Goal: Task Accomplishment & Management: Manage account settings

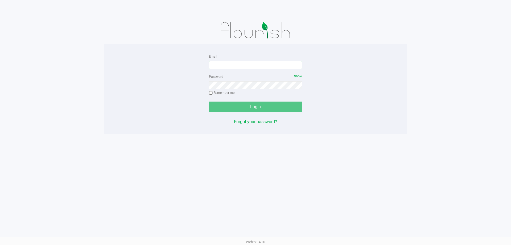
click at [217, 66] on input "Email" at bounding box center [255, 65] width 93 height 8
type input "[EMAIL_ADDRESS][DOMAIN_NAME]"
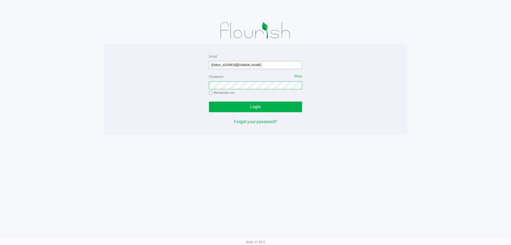
click at [209, 101] on button "Login" at bounding box center [255, 106] width 93 height 11
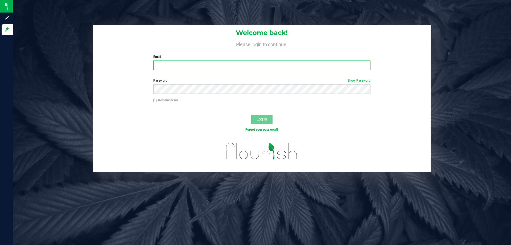
click at [172, 68] on input "Email" at bounding box center [261, 65] width 217 height 10
type input "[EMAIL_ADDRESS][DOMAIN_NAME]"
click at [251, 115] on button "Log In" at bounding box center [261, 120] width 21 height 10
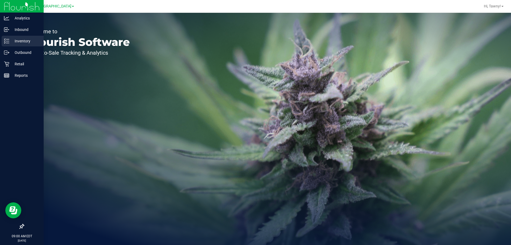
click at [10, 40] on p "Inventory" at bounding box center [25, 41] width 32 height 6
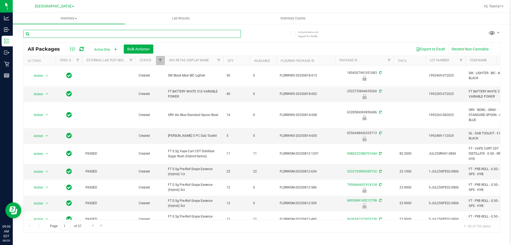
click at [76, 33] on input "text" at bounding box center [132, 34] width 218 height 8
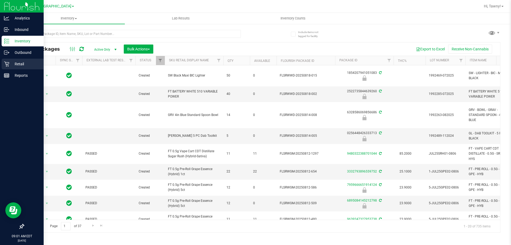
click at [9, 66] on icon at bounding box center [6, 64] width 5 height 5
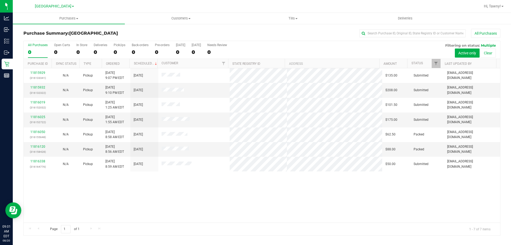
click at [282, 199] on div "11815929 (316133341) N/A Pickup 8/19/2025 9:07 PM EDT 8/20/2025 $135.00 Submitt…" at bounding box center [262, 145] width 477 height 154
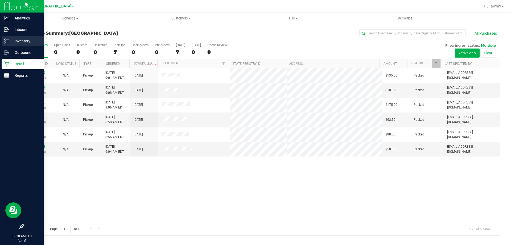
click at [11, 41] on p "Inventory" at bounding box center [25, 41] width 32 height 6
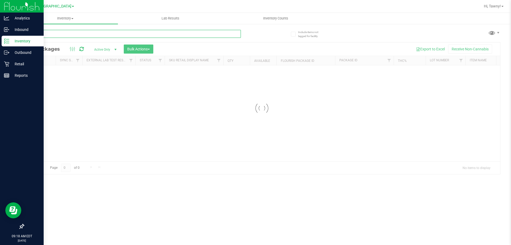
click at [77, 35] on input "text" at bounding box center [132, 34] width 218 height 8
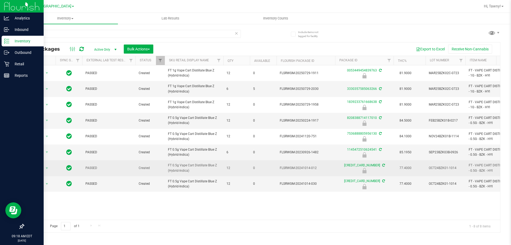
click at [184, 166] on span "FT 0.5g Vape Cart Distillate Blue Z (Hybrid-Indica)" at bounding box center [194, 168] width 52 height 10
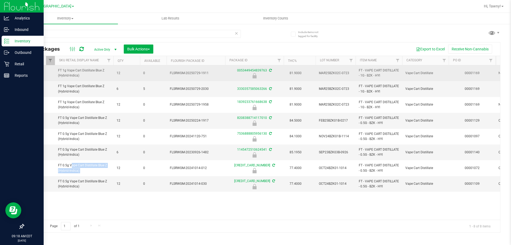
copy tr "FT 0.5g Vape Cart Distillate Blue Z (Hybrid-Indica)"
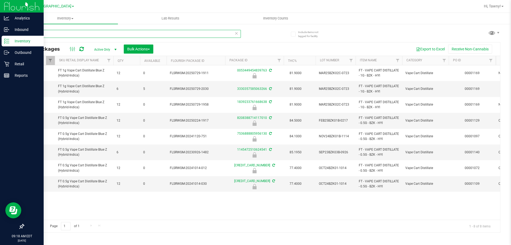
click at [86, 37] on input "bzk" at bounding box center [132, 34] width 218 height 8
paste input "FT 0.5g Vape Cart Distillate Blue Z (Hybrid-Indica)"
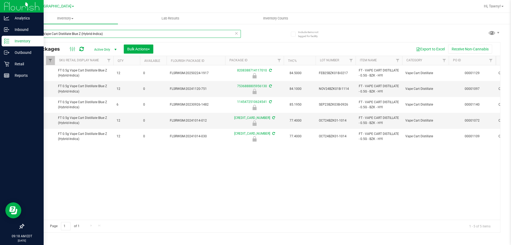
scroll to position [0, 117]
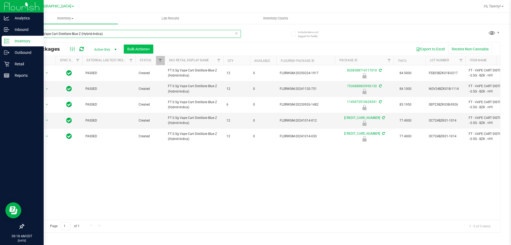
type input "FT 0.5g Vape Cart Distillate Blue Z (Hybrid-Indica)"
click at [138, 47] on span "Bulk Actions" at bounding box center [138, 49] width 23 height 4
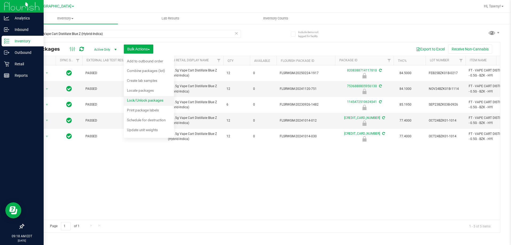
click at [142, 100] on span "Lock/Unlock packages" at bounding box center [145, 100] width 36 height 4
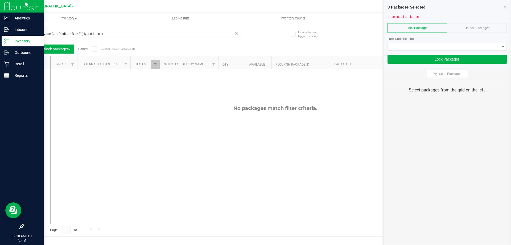
click at [464, 30] on div "Unlock Packages" at bounding box center [478, 28] width 60 height 10
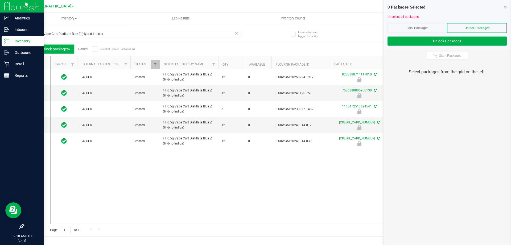
click at [37, 63] on span at bounding box center [34, 62] width 5 height 5
click at [0, 0] on input "checkbox" at bounding box center [0, 0] width 0 height 0
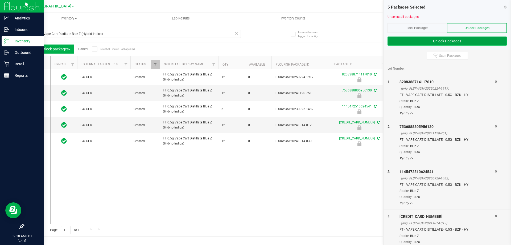
click at [433, 44] on button "Unlock Packages" at bounding box center [447, 40] width 119 height 9
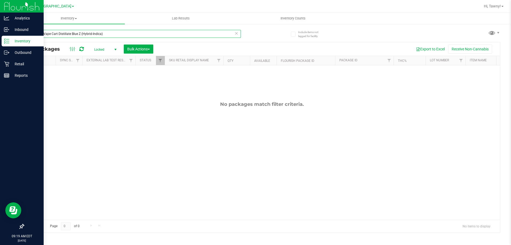
click at [94, 33] on input "FT 0.5g Vape Cart Distillate Blue Z (Hybrid-Indica)" at bounding box center [132, 34] width 218 height 8
type input "msa"
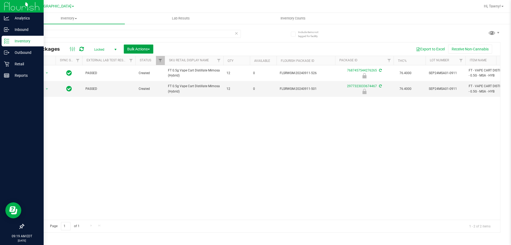
click at [146, 47] on span "Bulk Actions" at bounding box center [138, 49] width 23 height 4
click at [147, 99] on span "Lock/Unlock packages" at bounding box center [145, 100] width 36 height 4
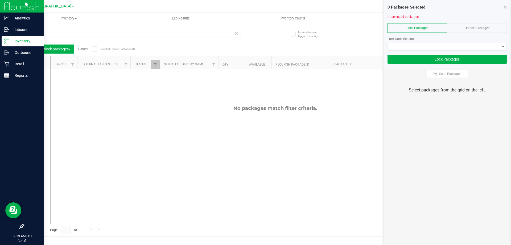
click at [471, 30] on div "Unlock Packages" at bounding box center [478, 28] width 60 height 10
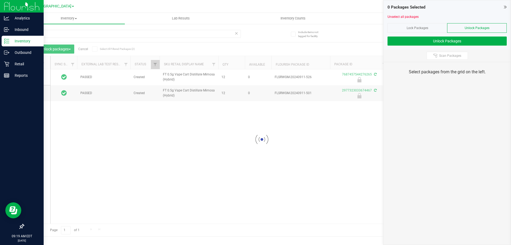
click at [36, 63] on icon at bounding box center [34, 63] width 3 height 0
click at [0, 0] on input "checkbox" at bounding box center [0, 0] width 0 height 0
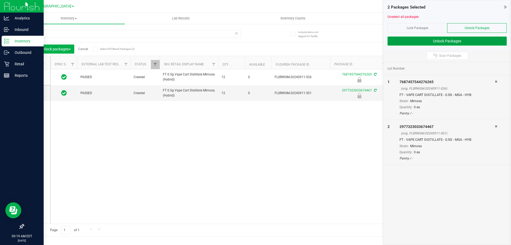
click at [433, 40] on button "Unlock Packages" at bounding box center [447, 40] width 119 height 9
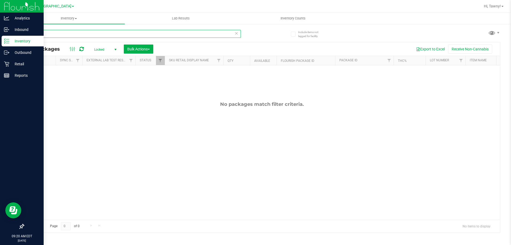
click at [102, 32] on input "msa" at bounding box center [132, 34] width 218 height 8
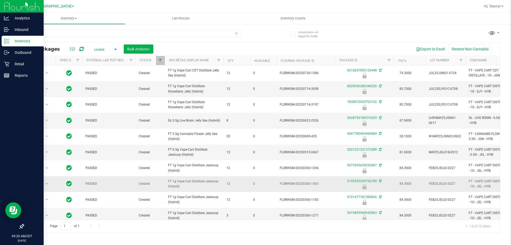
click at [186, 187] on span "FT 1g Vape Cart Distillate Jealousy (Hybrid)" at bounding box center [194, 184] width 52 height 10
copy tr "FT 1g Vape Cart Distillate Jealousy (Hybrid)"
click at [159, 36] on input "jel" at bounding box center [132, 34] width 218 height 8
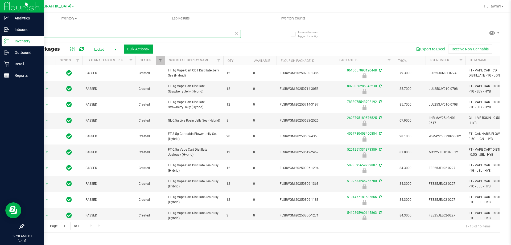
click at [159, 36] on input "jel" at bounding box center [132, 34] width 218 height 8
paste input "FT 1g Vape Cart Distillate Jealousy (Hybrid)"
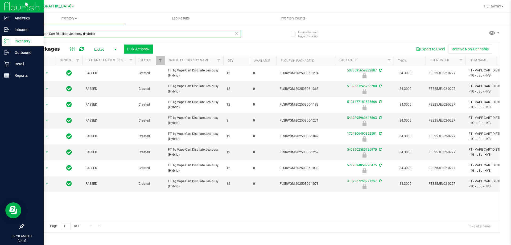
type input "FT 1g Vape Cart Distillate Jealousy (Hybrid)"
click at [145, 48] on span "Bulk Actions" at bounding box center [138, 49] width 23 height 4
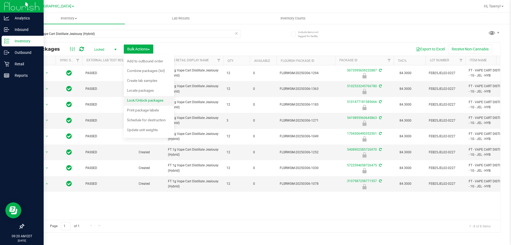
click at [135, 98] on span "Lock/Unlock packages" at bounding box center [145, 100] width 36 height 4
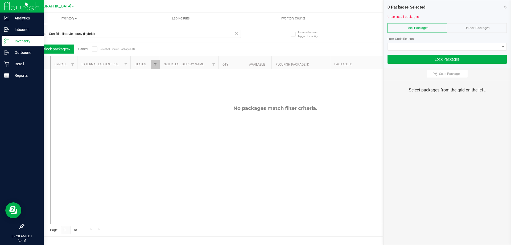
click at [471, 25] on div "Unlock Packages" at bounding box center [478, 28] width 60 height 10
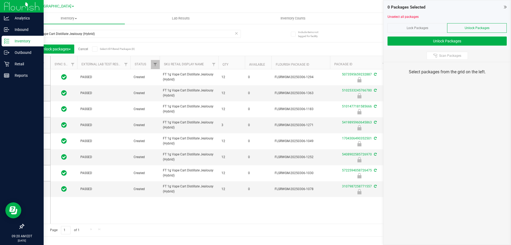
click at [35, 63] on icon at bounding box center [34, 63] width 3 height 0
click at [0, 0] on input "checkbox" at bounding box center [0, 0] width 0 height 0
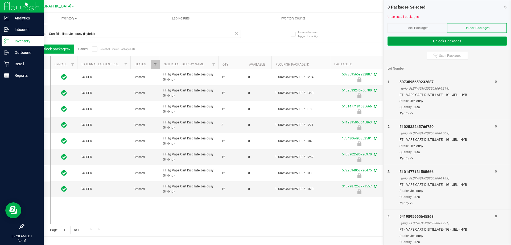
click at [431, 41] on button "Unlock Packages" at bounding box center [447, 40] width 119 height 9
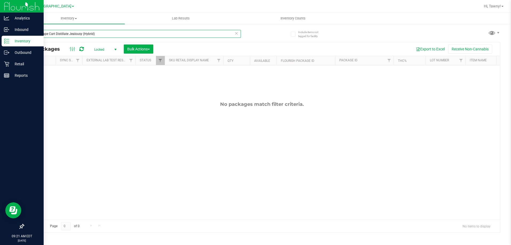
click at [85, 32] on input "FT 1g Vape Cart Distillate Jealousy (Hybrid)" at bounding box center [132, 34] width 218 height 8
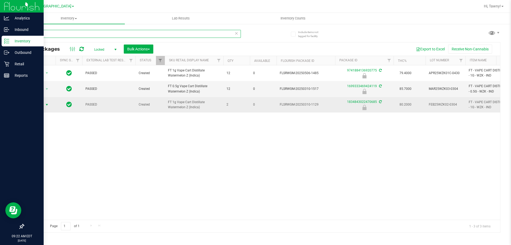
type input "wzk"
click at [40, 105] on span "Action" at bounding box center [36, 104] width 14 height 7
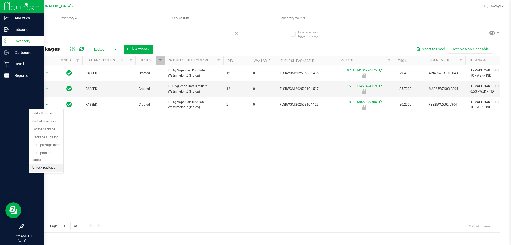
click at [39, 164] on li "Unlock package" at bounding box center [46, 168] width 34 height 8
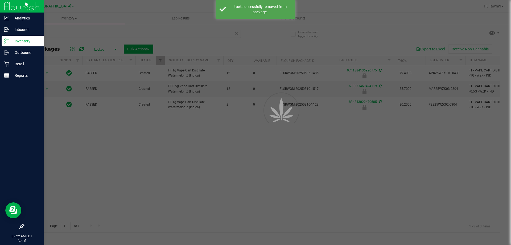
drag, startPoint x: 187, startPoint y: 173, endPoint x: 195, endPoint y: 172, distance: 7.7
click at [188, 172] on div at bounding box center [255, 122] width 511 height 245
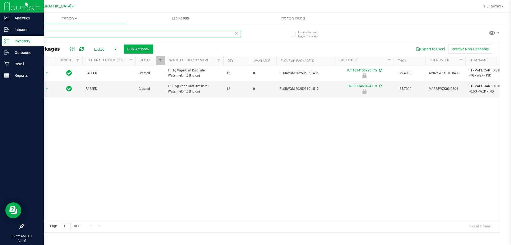
click at [74, 32] on input "wzk" at bounding box center [132, 34] width 218 height 8
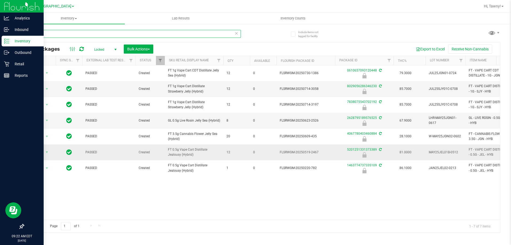
type input "jel"
click at [196, 156] on span "FT 0.5g Vape Cart Distillate Jealousy (Hybrid)" at bounding box center [194, 152] width 52 height 10
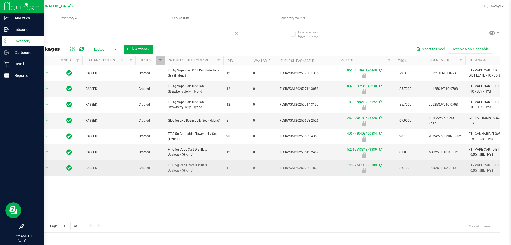
click at [192, 173] on span "FT 0.5g Vape Cart Distillate Jealousy (Hybrid)" at bounding box center [194, 168] width 52 height 10
click at [44, 170] on span "select" at bounding box center [47, 167] width 7 height 7
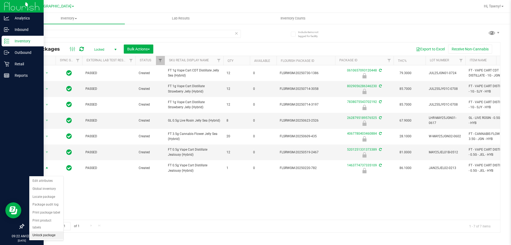
click at [32, 231] on li "Unlock package" at bounding box center [46, 235] width 34 height 8
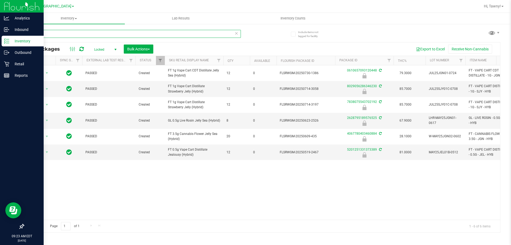
click at [76, 35] on input "jel" at bounding box center [132, 34] width 218 height 8
type input "sbc"
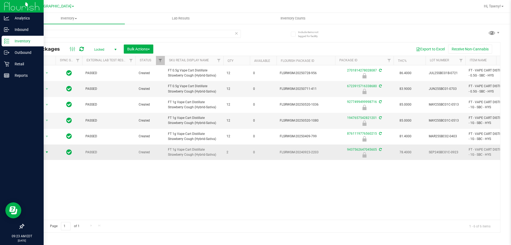
click at [48, 153] on span "select" at bounding box center [47, 152] width 4 height 4
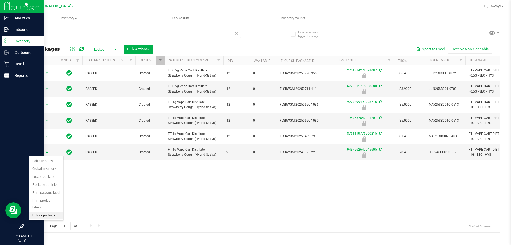
click at [45, 212] on li "Unlock package" at bounding box center [46, 216] width 34 height 8
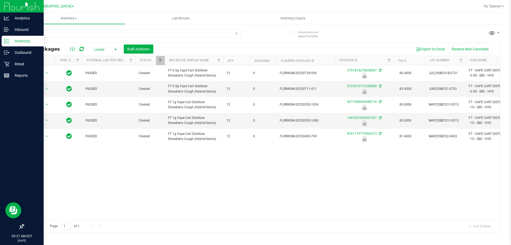
drag, startPoint x: 146, startPoint y: 184, endPoint x: 129, endPoint y: 178, distance: 17.8
click at [146, 184] on div "Action Action Edit attributes Global inventory Locate package Package audit log…" at bounding box center [262, 142] width 477 height 154
click at [158, 172] on div "Action Action Edit attributes Global inventory Locate package Package audit log…" at bounding box center [262, 142] width 477 height 154
click at [18, 66] on p "Retail" at bounding box center [25, 64] width 32 height 6
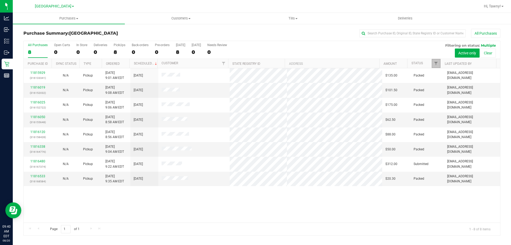
click at [433, 65] on link "Filter" at bounding box center [436, 63] width 9 height 9
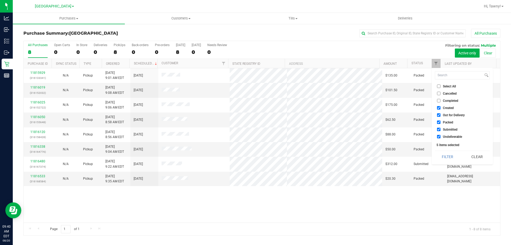
click at [448, 108] on span "Created" at bounding box center [448, 107] width 11 height 3
click at [441, 108] on input "Created" at bounding box center [438, 107] width 3 height 3
checkbox input "false"
click at [444, 119] on ul "Select All Cancelled Completed Created Out for Delivery Packed Submitted Undeli…" at bounding box center [462, 111] width 55 height 56
click at [445, 116] on span "Out for Delivery" at bounding box center [454, 114] width 22 height 3
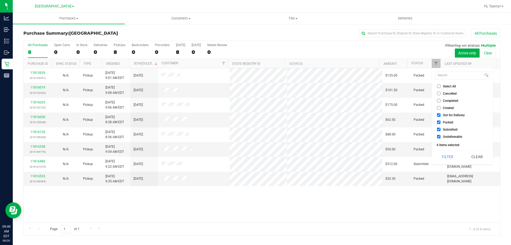
click at [441, 116] on input "Out for Delivery" at bounding box center [438, 114] width 3 height 3
checkbox input "false"
click at [445, 121] on span "Packed" at bounding box center [448, 122] width 10 height 3
click at [441, 121] on input "Packed" at bounding box center [438, 121] width 3 height 3
checkbox input "false"
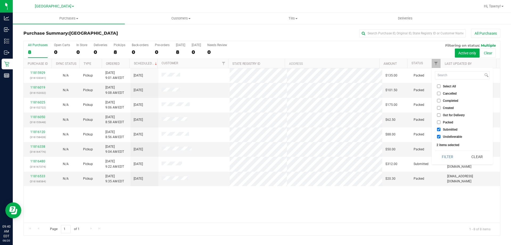
click at [445, 136] on span "Undeliverable" at bounding box center [452, 136] width 19 height 3
click at [441, 136] on input "Undeliverable" at bounding box center [438, 136] width 3 height 3
checkbox input "false"
click at [448, 155] on button "Filter" at bounding box center [448, 157] width 26 height 12
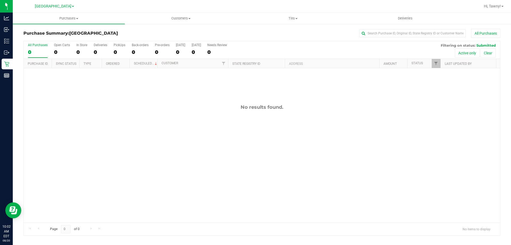
click at [204, 117] on div "No results found." at bounding box center [262, 163] width 477 height 190
click at [218, 135] on div "No results found." at bounding box center [262, 163] width 477 height 190
click at [125, 108] on div "No results found." at bounding box center [262, 107] width 477 height 6
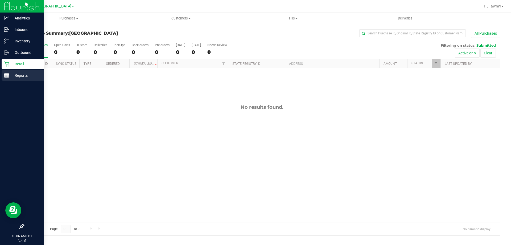
click at [2, 75] on div "Reports" at bounding box center [23, 75] width 42 height 11
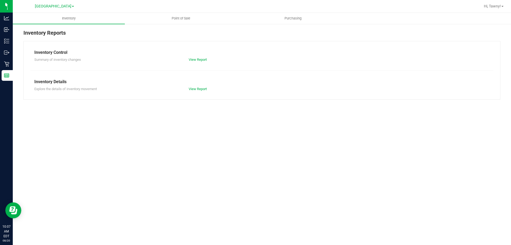
click at [204, 165] on div "Inventory Point of Sale Purchasing Inventory Reports Inventory Control Summary …" at bounding box center [262, 129] width 499 height 232
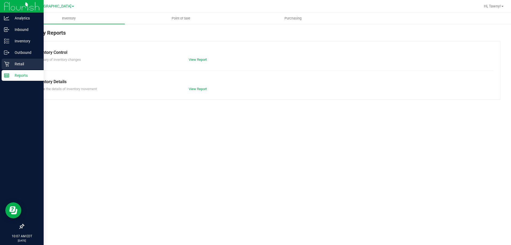
click at [10, 61] on p "Retail" at bounding box center [25, 64] width 32 height 6
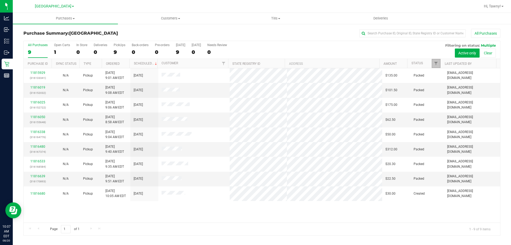
click at [434, 61] on link "Filter" at bounding box center [436, 63] width 9 height 9
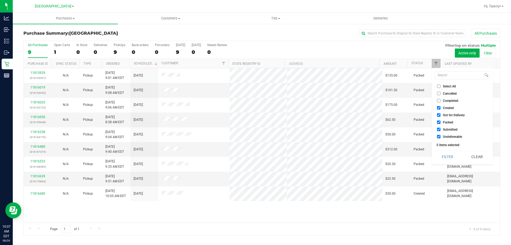
click at [444, 110] on li "Created" at bounding box center [462, 108] width 55 height 6
click at [444, 115] on span "Out for Delivery" at bounding box center [454, 114] width 22 height 3
click at [441, 115] on input "Out for Delivery" at bounding box center [438, 114] width 3 height 3
checkbox input "false"
click at [444, 122] on span "Packed" at bounding box center [448, 122] width 10 height 3
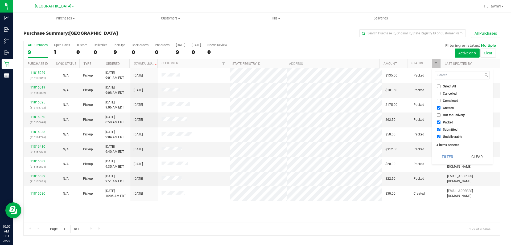
click at [441, 122] on input "Packed" at bounding box center [438, 121] width 3 height 3
checkbox input "false"
click at [446, 108] on span "Created" at bounding box center [448, 107] width 11 height 3
click at [441, 108] on input "Created" at bounding box center [438, 107] width 3 height 3
checkbox input "false"
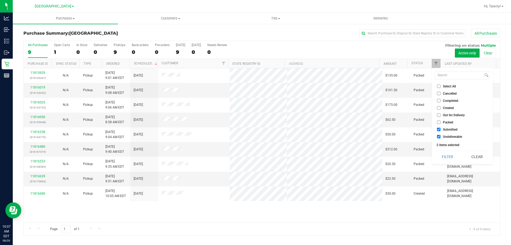
click at [444, 137] on span "Undeliverable" at bounding box center [452, 136] width 19 height 3
click at [441, 137] on input "Undeliverable" at bounding box center [438, 136] width 3 height 3
checkbox input "false"
click at [445, 158] on button "Filter" at bounding box center [448, 157] width 26 height 12
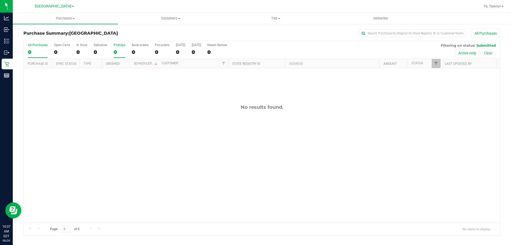
click at [119, 54] on div "0" at bounding box center [120, 52] width 12 height 6
click at [0, 0] on input "PickUps 0" at bounding box center [0, 0] width 0 height 0
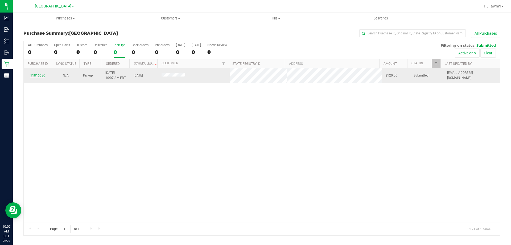
click at [41, 77] on link "11816680" at bounding box center [37, 76] width 15 height 4
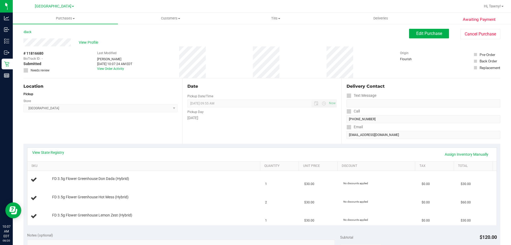
scroll to position [53, 0]
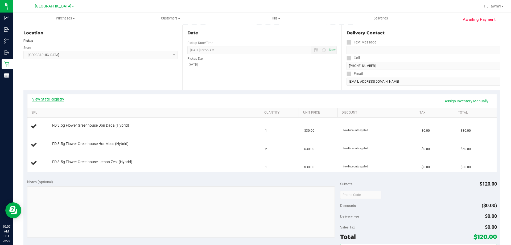
click at [57, 97] on link "View State Registry" at bounding box center [48, 98] width 32 height 5
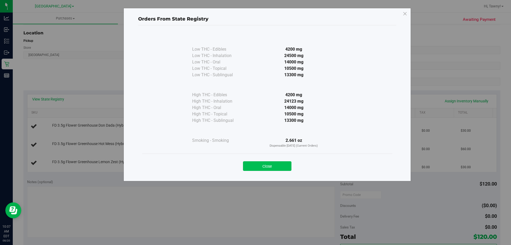
click at [262, 165] on button "Close" at bounding box center [267, 166] width 48 height 10
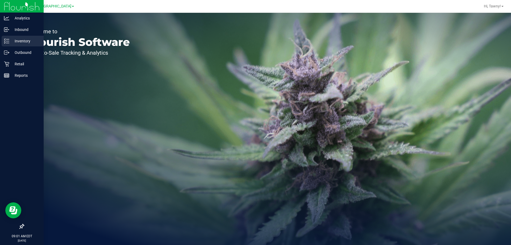
click at [10, 45] on div "Inventory" at bounding box center [23, 41] width 42 height 11
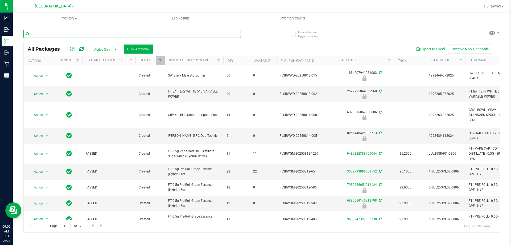
click at [109, 31] on input "text" at bounding box center [132, 34] width 218 height 8
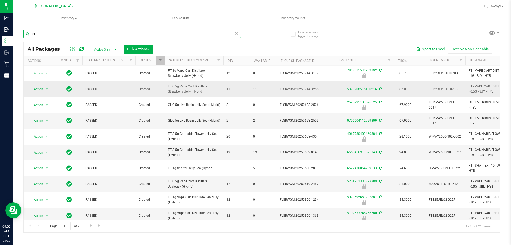
scroll to position [80, 0]
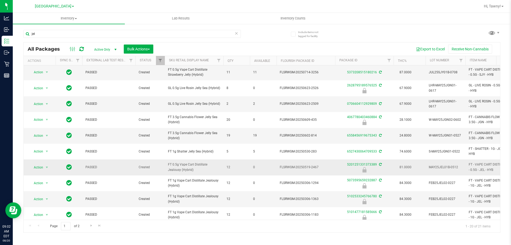
click at [194, 171] on span "FT 0.5g Vape Cart Distillate Jealousy (Hybrid)" at bounding box center [194, 167] width 52 height 10
copy tr "FT 0.5g Vape Cart Distillate Jealousy (Hybrid)"
click at [143, 36] on input "jel" at bounding box center [132, 34] width 218 height 8
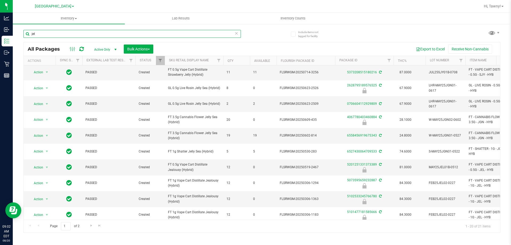
click at [143, 35] on input "jel" at bounding box center [132, 34] width 218 height 8
paste input "FT 0.5g Vape Cart Distillate Jealousy (Hybrid)"
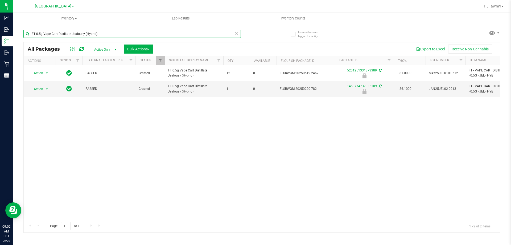
type input "FT 0.5g Vape Cart Distillate Jealousy (Hybrid)"
click at [228, 134] on div "Action Action Edit attributes Global inventory Locate package Package audit log…" at bounding box center [262, 142] width 477 height 154
click at [208, 157] on div "Action Action Edit attributes Global inventory Locate package Package audit log…" at bounding box center [262, 142] width 477 height 154
click at [199, 143] on div "Action Action Edit attributes Global inventory Locate package Package audit log…" at bounding box center [262, 142] width 477 height 154
click at [227, 139] on div "Action Action Edit attributes Global inventory Locate package Package audit log…" at bounding box center [262, 142] width 477 height 154
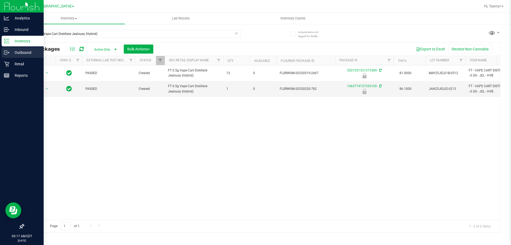
click at [20, 51] on p "Outbound" at bounding box center [25, 52] width 32 height 6
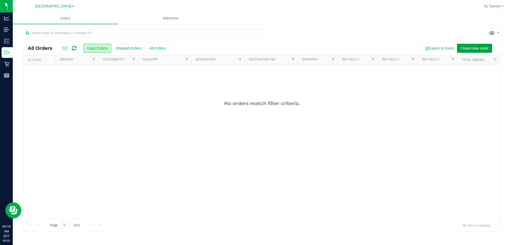
click at [471, 48] on span "Create new order" at bounding box center [475, 48] width 28 height 4
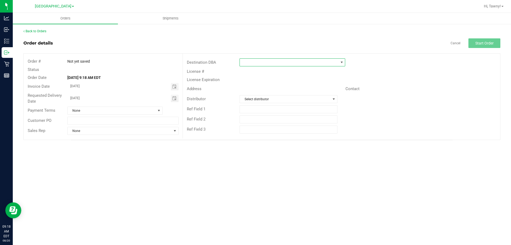
click at [266, 64] on span at bounding box center [289, 62] width 99 height 7
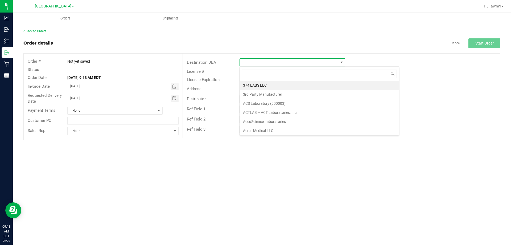
scroll to position [8, 106]
type input "wpb"
click at [258, 83] on li "WPB DC" at bounding box center [292, 85] width 105 height 9
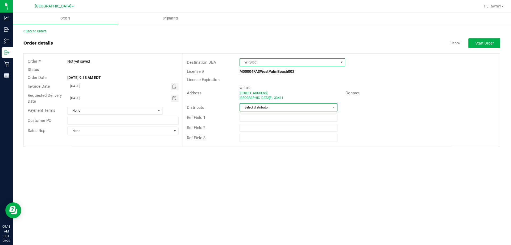
click at [259, 109] on span "Select distributor" at bounding box center [285, 107] width 91 height 7
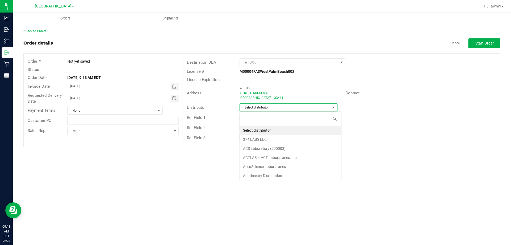
scroll to position [8, 98]
type input "tampa"
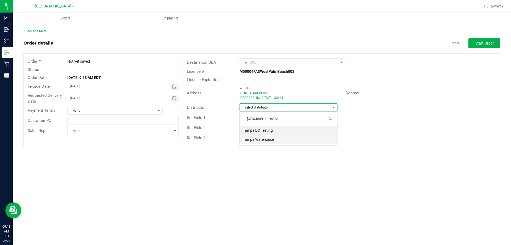
click at [265, 138] on li "Tampa Warehouse" at bounding box center [288, 139] width 97 height 9
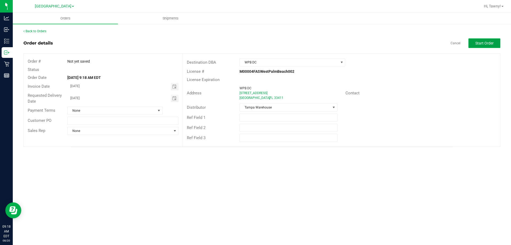
click at [479, 40] on button "Start Order" at bounding box center [485, 43] width 32 height 10
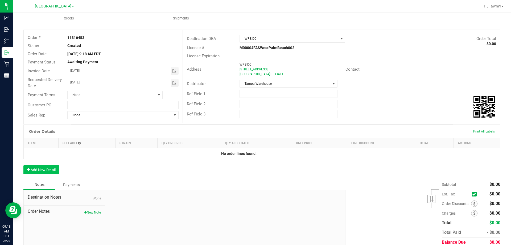
scroll to position [46, 0]
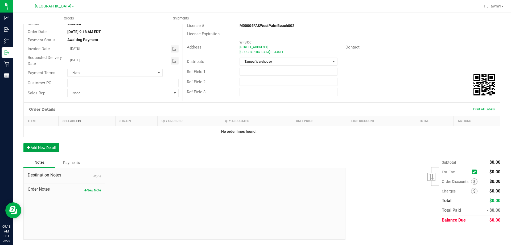
click at [54, 150] on button "Add New Detail" at bounding box center [41, 147] width 36 height 9
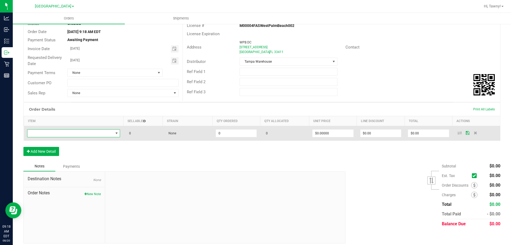
click at [60, 136] on span "NO DATA FOUND" at bounding box center [70, 132] width 86 height 7
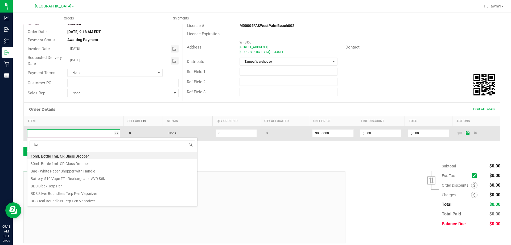
type input "bzk"
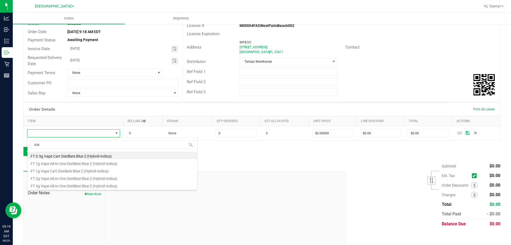
click at [82, 156] on li "FT 0.5g Vape Cart Distillate Blue Z (Hybrid-Indica)" at bounding box center [112, 155] width 170 height 7
type input "0 ea"
type input "$50.00000"
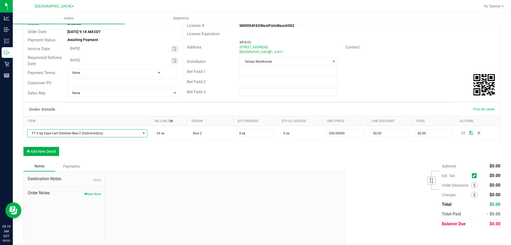
click at [230, 152] on div "Order Details Print All Labels Item Sellable Strain Qty Ordered Qty Allocated U…" at bounding box center [261, 131] width 477 height 59
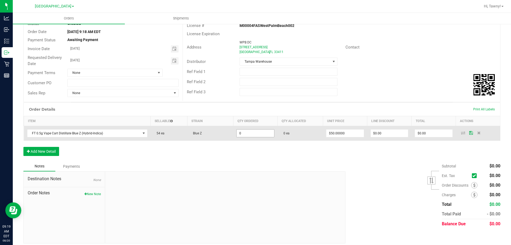
click at [253, 136] on input "0" at bounding box center [255, 132] width 37 height 7
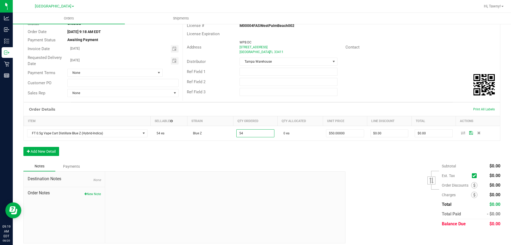
type input "54 ea"
type input "$2,700.00"
click at [261, 145] on div "Order Details Print All Labels Item Sellable Strain Qty Ordered Qty Allocated U…" at bounding box center [261, 131] width 477 height 59
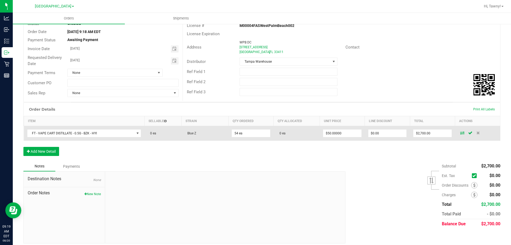
click at [461, 133] on icon at bounding box center [463, 132] width 4 height 3
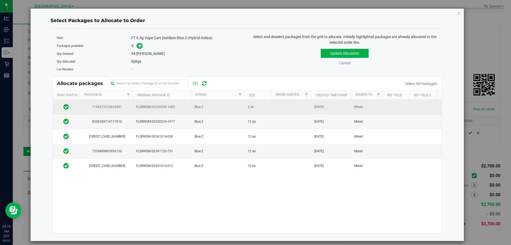
click at [224, 106] on td "Blue Z" at bounding box center [218, 107] width 53 height 15
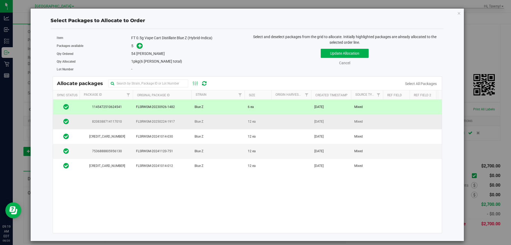
click at [225, 119] on td "Blue Z" at bounding box center [218, 122] width 53 height 15
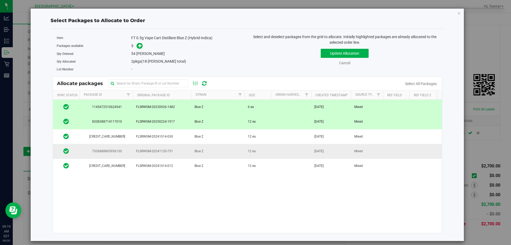
drag, startPoint x: 225, startPoint y: 137, endPoint x: 223, endPoint y: 146, distance: 9.0
click at [225, 137] on td "Blue Z" at bounding box center [218, 136] width 53 height 15
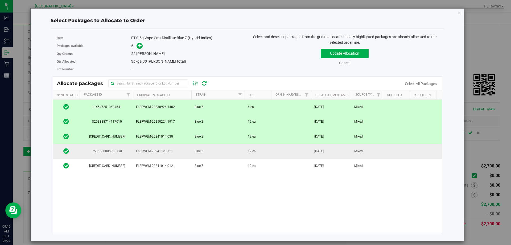
click at [223, 147] on td "Blue Z" at bounding box center [218, 151] width 53 height 15
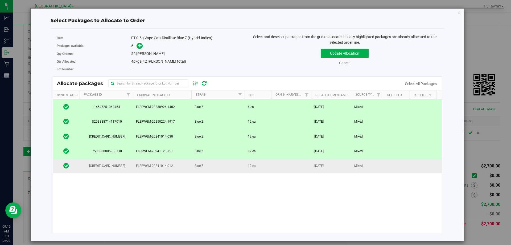
click at [219, 163] on td "Blue Z" at bounding box center [218, 166] width 53 height 14
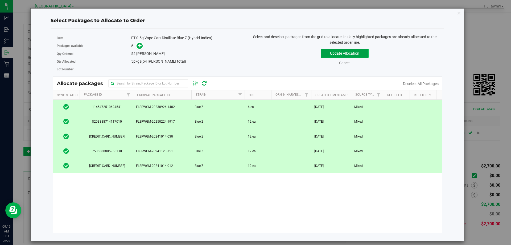
click at [353, 51] on button "Update Allocation" at bounding box center [345, 53] width 48 height 9
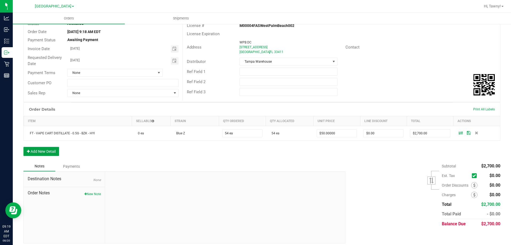
click at [57, 152] on button "Add New Detail" at bounding box center [41, 151] width 36 height 9
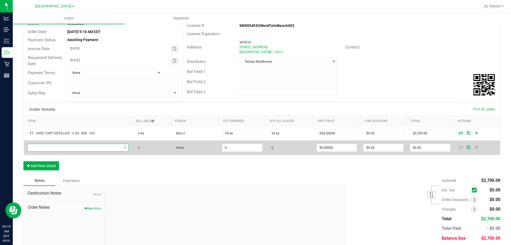
click at [107, 151] on span "NO DATA FOUND" at bounding box center [74, 147] width 95 height 7
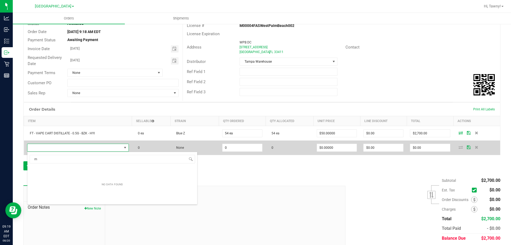
scroll to position [8, 100]
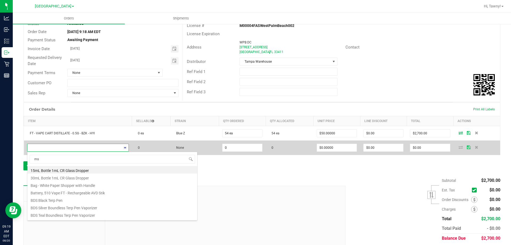
type input "msa"
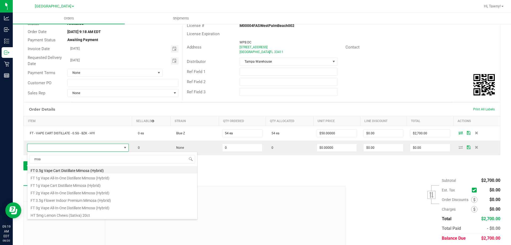
click at [112, 171] on li "FT 0.5g Vape Cart Distillate Mimosa (Hybrid)" at bounding box center [112, 169] width 170 height 7
type input "0 ea"
type input "$50.00000"
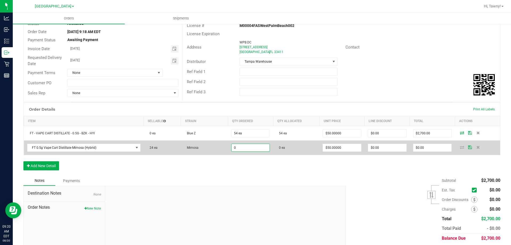
click at [241, 148] on input "0" at bounding box center [251, 147] width 38 height 7
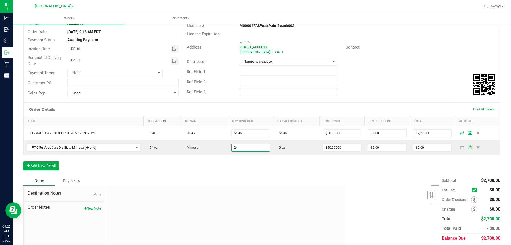
type input "24 ea"
type input "$1,200.00"
click at [244, 167] on div "Order Details Print All Labels Item Sellable Strain Qty Ordered Qty Allocated U…" at bounding box center [261, 138] width 477 height 73
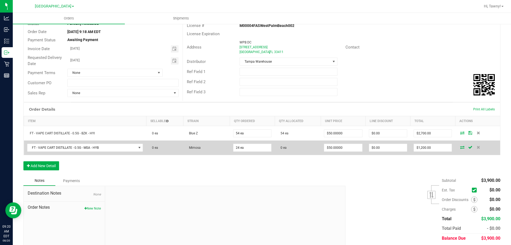
click at [461, 148] on icon at bounding box center [463, 146] width 4 height 3
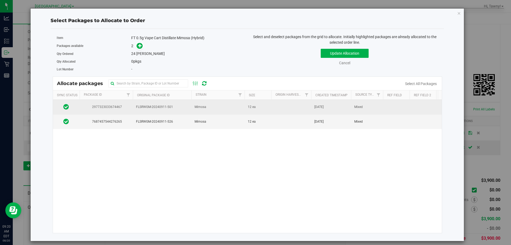
click at [88, 103] on td "2977323033674467" at bounding box center [106, 107] width 53 height 15
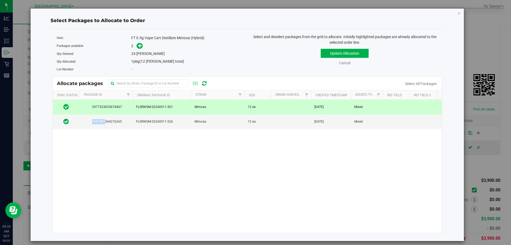
drag, startPoint x: 106, startPoint y: 119, endPoint x: 143, endPoint y: 113, distance: 37.5
click at [106, 119] on span "7687457544276265" at bounding box center [106, 121] width 47 height 5
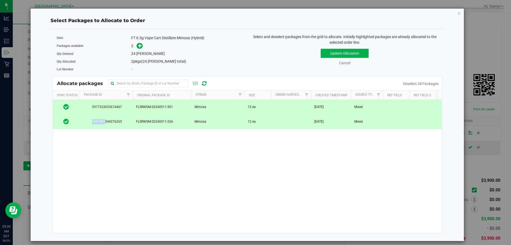
click at [342, 46] on div "Select and deselect packages from the grid to allocate. Initially highlighted p…" at bounding box center [344, 55] width 195 height 42
click at [342, 54] on button "Update Allocation" at bounding box center [345, 53] width 48 height 9
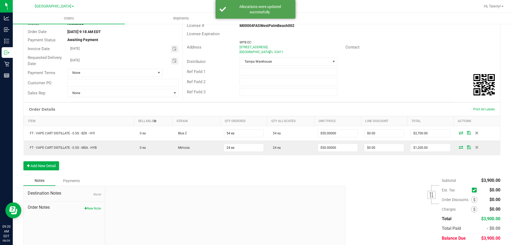
click at [133, 171] on div "Order Details Print All Labels Item Sellable Strain Qty Ordered Qty Allocated U…" at bounding box center [261, 138] width 477 height 73
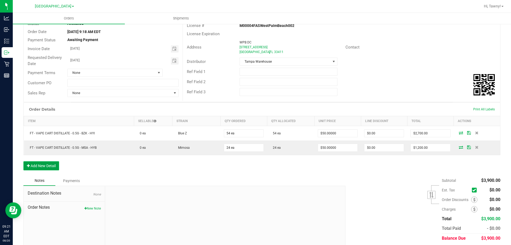
click at [45, 165] on button "Add New Detail" at bounding box center [41, 165] width 36 height 9
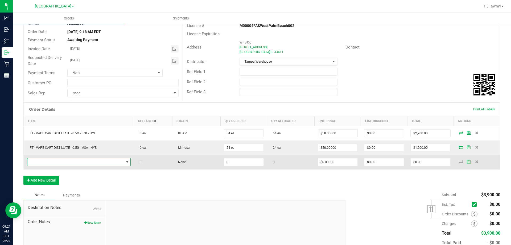
click at [94, 165] on span "NO DATA FOUND" at bounding box center [75, 161] width 97 height 7
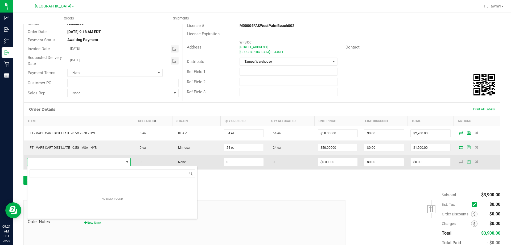
scroll to position [8, 102]
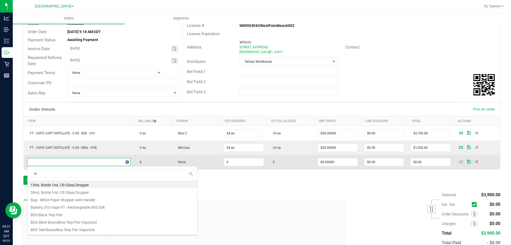
type input "jel"
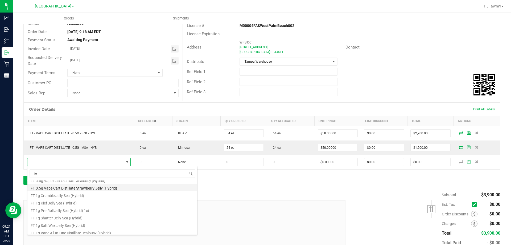
scroll to position [53, 0]
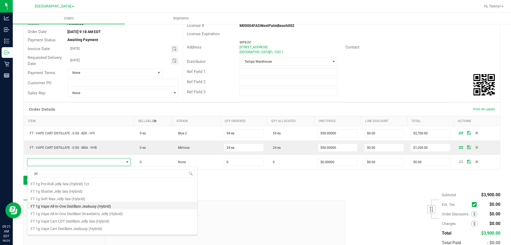
click at [95, 206] on li "FT 1g Vape All-In-One Distillate Jealousy (Hybrid)" at bounding box center [112, 205] width 170 height 7
type input "0 ea"
type input "$99.99000"
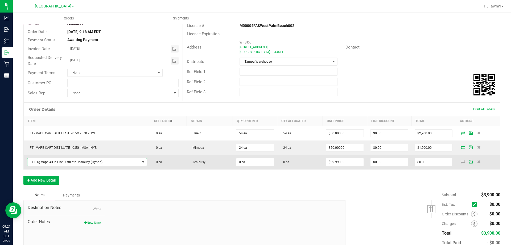
click at [115, 164] on span "FT 1g Vape All-In-One Distillate Jealousy (Hybrid)" at bounding box center [83, 161] width 113 height 7
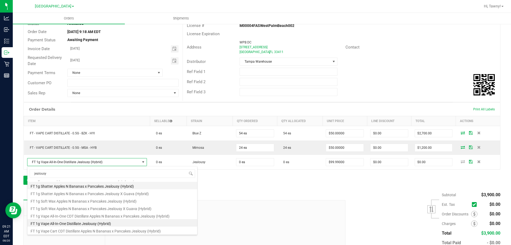
scroll to position [96, 0]
click at [61, 173] on input "jealousy" at bounding box center [113, 173] width 166 height 8
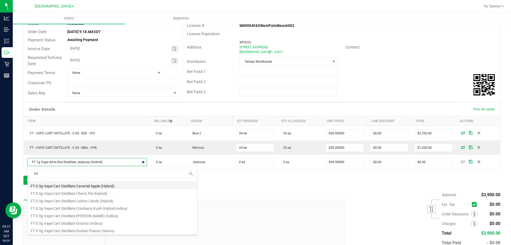
type input "b"
type input "distillate jealousy"
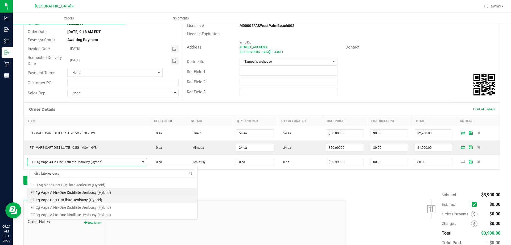
click at [112, 200] on li "FT 1g Vape Cart Distillate Jealousy (Hybrid)" at bounding box center [112, 198] width 170 height 7
type input "$90.00000"
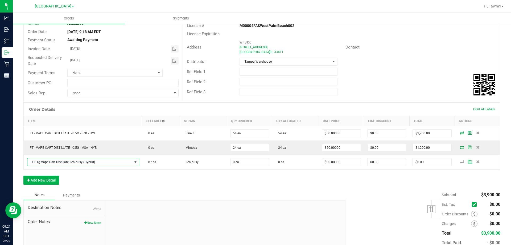
click at [201, 183] on div "Order Details Print All Labels Item Sellable Strain Qty Ordered Qty Allocated U…" at bounding box center [261, 146] width 477 height 88
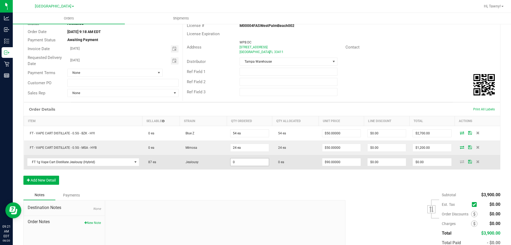
click at [250, 158] on input "0" at bounding box center [250, 161] width 38 height 7
type input "87 ea"
type input "$7,830.00"
click at [269, 165] on td "87 ea" at bounding box center [249, 162] width 45 height 14
click at [460, 161] on icon at bounding box center [462, 161] width 4 height 3
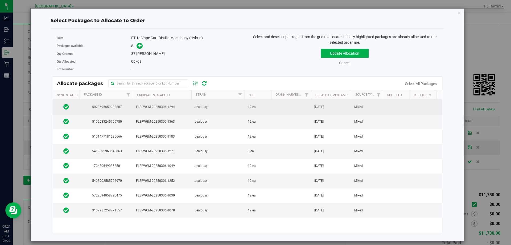
click at [313, 107] on td "Apr 18, 2025" at bounding box center [331, 107] width 40 height 15
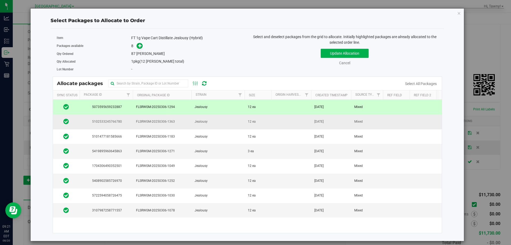
click at [299, 122] on td at bounding box center [291, 122] width 40 height 15
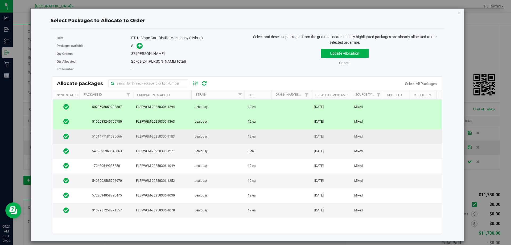
click at [288, 135] on td at bounding box center [291, 136] width 40 height 15
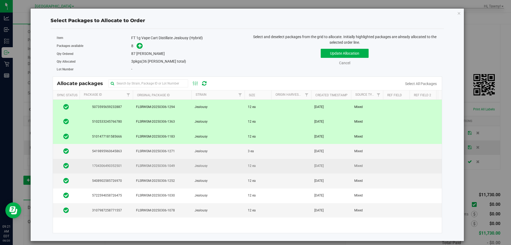
click at [267, 170] on td "12 ea" at bounding box center [258, 166] width 27 height 15
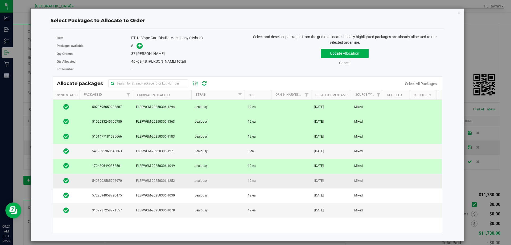
click at [262, 181] on td "12 ea" at bounding box center [258, 180] width 27 height 15
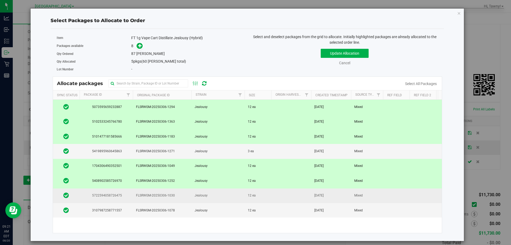
click at [260, 191] on td "12 ea" at bounding box center [258, 195] width 27 height 15
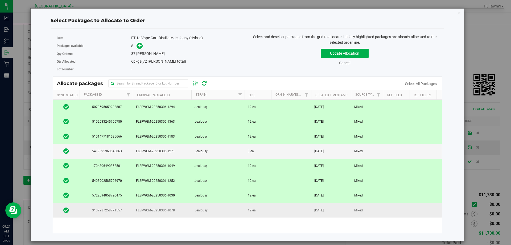
click at [258, 210] on td "12 ea" at bounding box center [258, 210] width 27 height 14
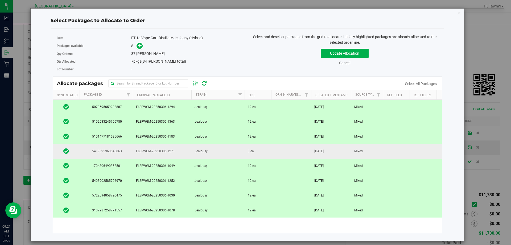
click at [266, 153] on td "3 ea" at bounding box center [258, 151] width 27 height 15
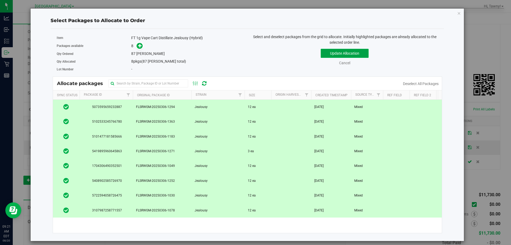
click at [345, 51] on button "Update Allocation" at bounding box center [345, 53] width 48 height 9
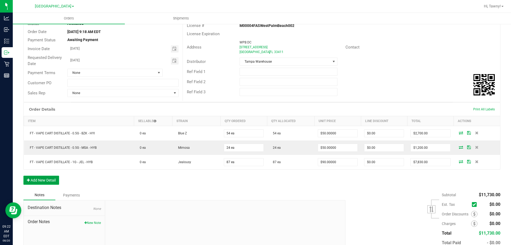
click at [43, 178] on button "Add New Detail" at bounding box center [41, 180] width 36 height 9
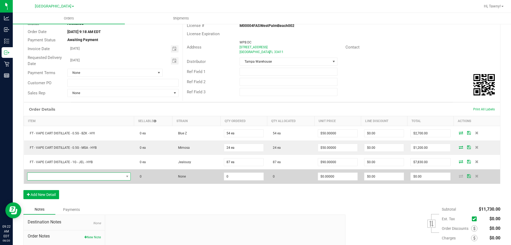
click at [74, 177] on span "NO DATA FOUND" at bounding box center [75, 176] width 97 height 7
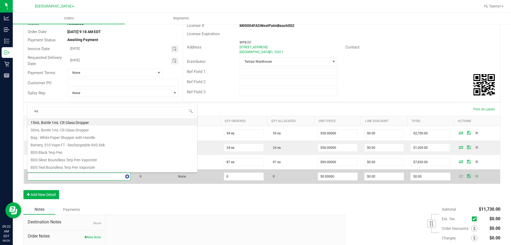
type input "wzk"
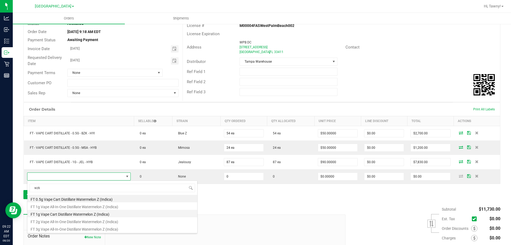
click at [83, 213] on li "FT 1g Vape Cart Distillate Watermelon Z (Indica)" at bounding box center [112, 213] width 170 height 7
type input "0 ea"
type input "$90.00000"
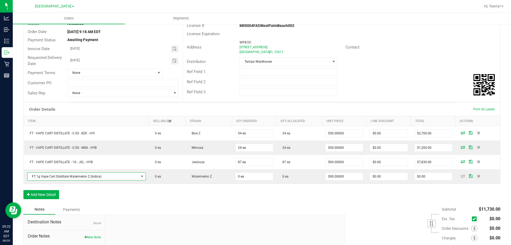
click at [206, 193] on div "Order Details Print All Labels Item Sellable Strain Qty Ordered Qty Allocated U…" at bounding box center [261, 153] width 477 height 102
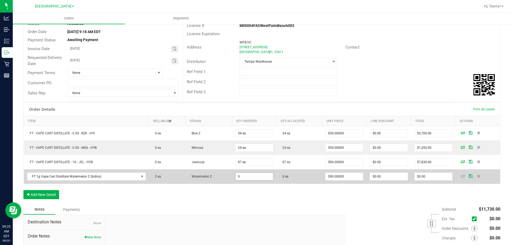
click at [247, 174] on input "0" at bounding box center [255, 176] width 38 height 7
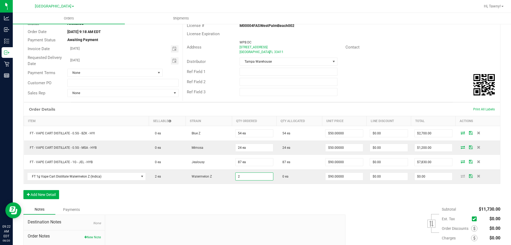
type input "2 ea"
type input "$180.00"
click at [257, 204] on div "Order Details Print All Labels Item Sellable Strain Qty Ordered Qty Allocated U…" at bounding box center [261, 153] width 477 height 102
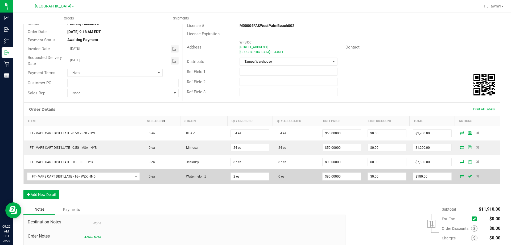
click at [460, 175] on icon at bounding box center [462, 175] width 4 height 3
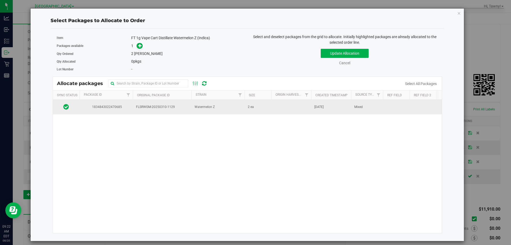
click at [233, 111] on td "Watermelon Z" at bounding box center [218, 107] width 53 height 14
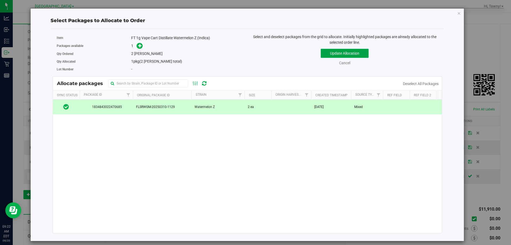
click at [341, 52] on button "Update Allocation" at bounding box center [345, 53] width 48 height 9
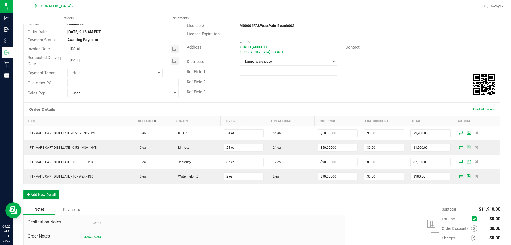
click at [39, 192] on button "Add New Detail" at bounding box center [41, 194] width 36 height 9
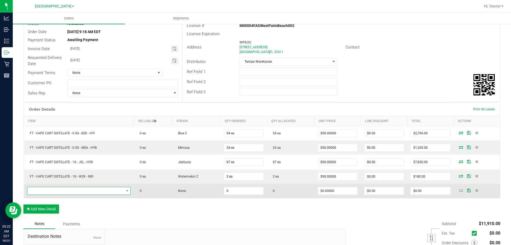
click at [87, 192] on span "NO DATA FOUND" at bounding box center [75, 190] width 97 height 7
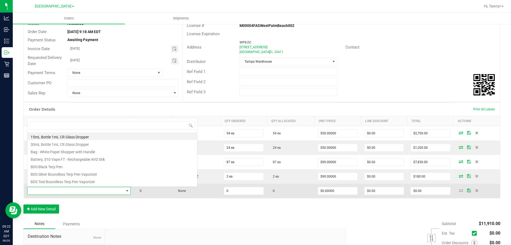
scroll to position [8, 102]
type input "jel"
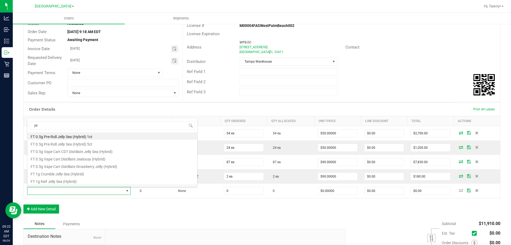
scroll to position [0, 0]
click at [81, 159] on li "FT 0.5g Vape Cart Distillate Jealousy (Hybrid)" at bounding box center [112, 158] width 170 height 7
type input "0 ea"
type input "$50.00000"
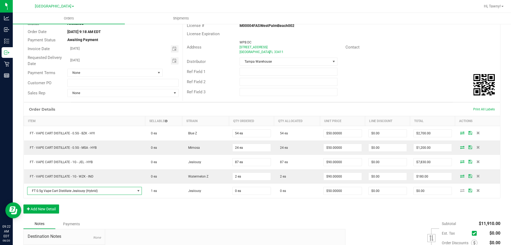
drag, startPoint x: 242, startPoint y: 214, endPoint x: 265, endPoint y: 211, distance: 23.5
click at [246, 213] on div "Order Details Print All Labels Item Sellable Strain Qty Ordered Qty Allocated U…" at bounding box center [261, 160] width 477 height 116
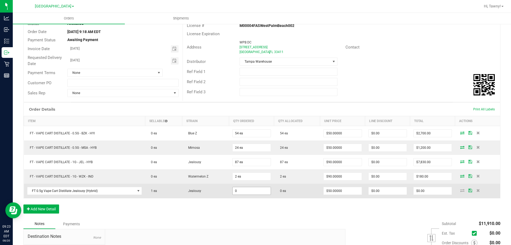
click at [248, 191] on input "0" at bounding box center [252, 190] width 38 height 7
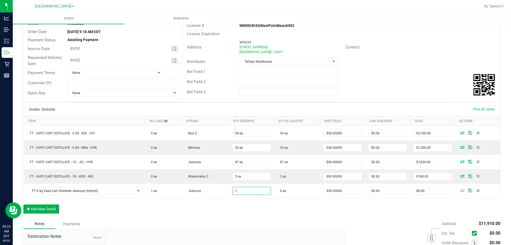
type input "1 ea"
type input "$50.00"
drag, startPoint x: 261, startPoint y: 205, endPoint x: 290, endPoint y: 208, distance: 29.5
click at [261, 205] on div "Order Details Print All Labels Item Sellable Strain Qty Ordered Qty Allocated U…" at bounding box center [261, 160] width 477 height 116
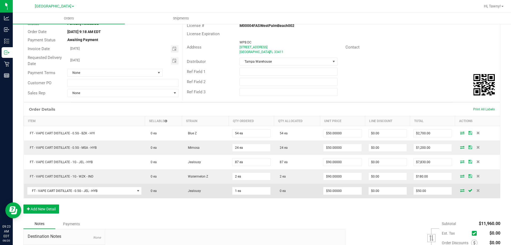
click at [461, 191] on icon at bounding box center [463, 190] width 4 height 3
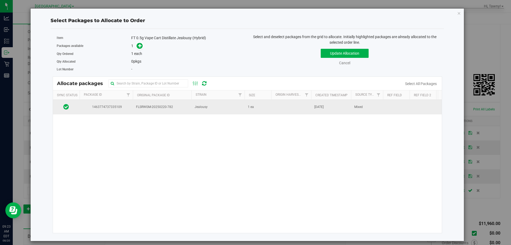
click at [165, 108] on span "FLSRWGM-20250220-782" at bounding box center [162, 106] width 52 height 5
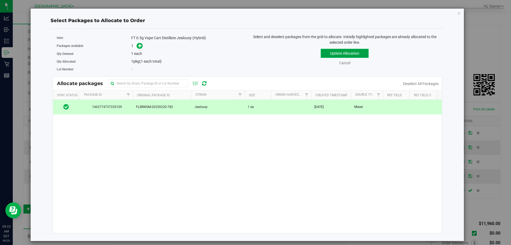
click at [340, 54] on button "Update Allocation" at bounding box center [345, 53] width 48 height 9
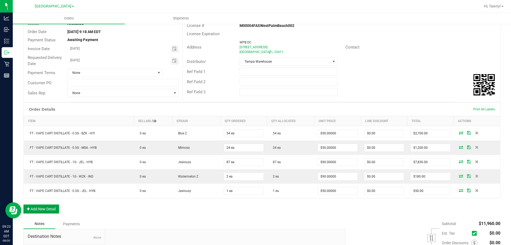
click at [35, 207] on button "Add New Detail" at bounding box center [41, 208] width 36 height 9
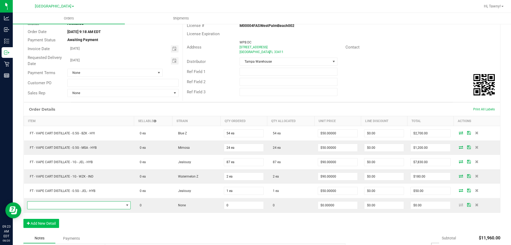
click at [83, 204] on span "NO DATA FOUND" at bounding box center [75, 204] width 97 height 7
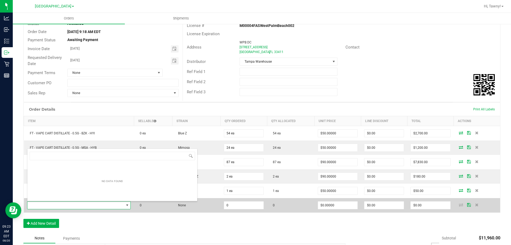
scroll to position [8, 102]
type input "sbc"
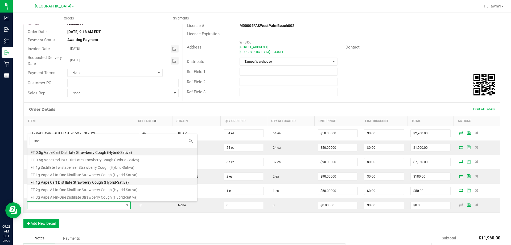
click at [87, 182] on li "FT 1g Vape Cart Distillate Strawberry Cough (Hybrid-Sativa)" at bounding box center [112, 181] width 170 height 7
type input "0 ea"
type input "$90.00000"
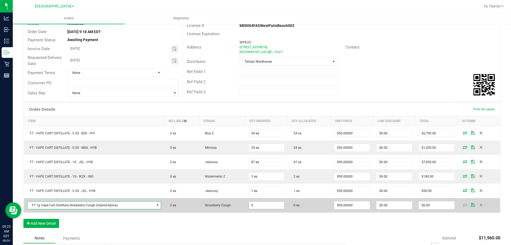
click at [262, 202] on input "0" at bounding box center [266, 204] width 35 height 7
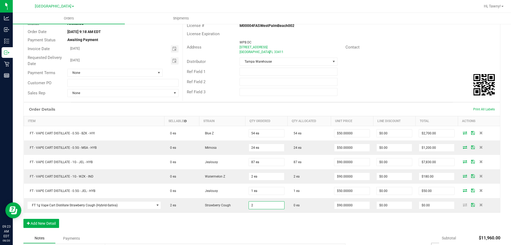
type input "2 ea"
type input "$180.00"
click at [259, 225] on div "Order Details Print All Labels Item Sellable Strain Qty Ordered Qty Allocated U…" at bounding box center [261, 167] width 477 height 131
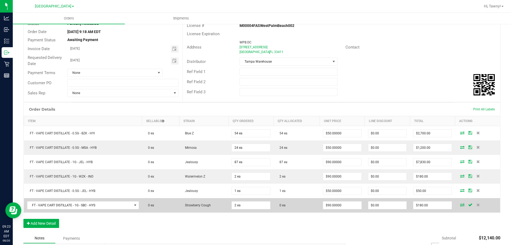
click at [461, 206] on icon at bounding box center [463, 204] width 4 height 3
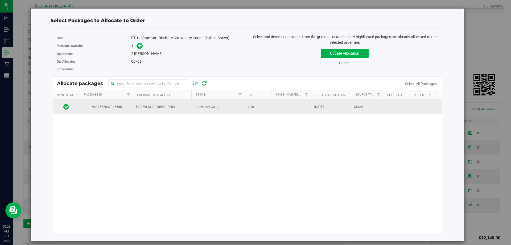
click at [228, 107] on td "Strawberry Cough" at bounding box center [218, 107] width 53 height 14
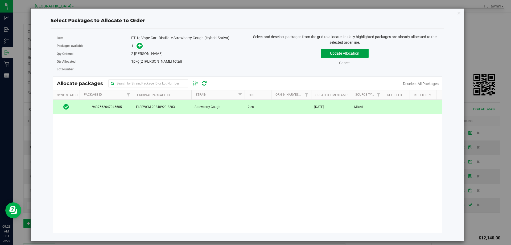
click at [348, 52] on button "Update Allocation" at bounding box center [345, 53] width 48 height 9
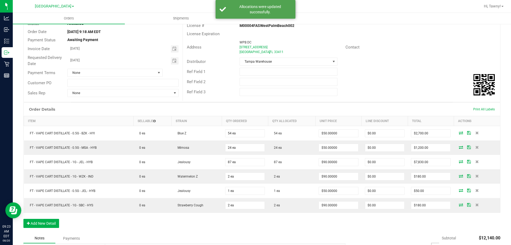
click at [151, 222] on div "Order Details Print All Labels Item Sellable Strain Qty Ordered Qty Allocated U…" at bounding box center [261, 167] width 477 height 131
drag, startPoint x: 370, startPoint y: 72, endPoint x: 371, endPoint y: 80, distance: 7.8
click at [370, 72] on div "Ref Field 1" at bounding box center [342, 72] width 318 height 10
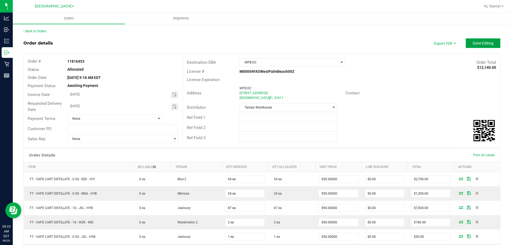
click at [473, 41] on span "Done Editing" at bounding box center [483, 43] width 21 height 4
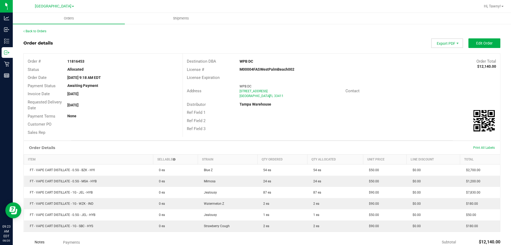
click at [450, 42] on span "Export PDF" at bounding box center [448, 43] width 32 height 10
click at [443, 52] on span "Packing List PDF" at bounding box center [444, 52] width 33 height 8
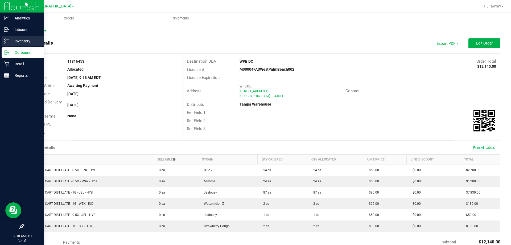
click at [7, 42] on icon at bounding box center [6, 40] width 5 height 5
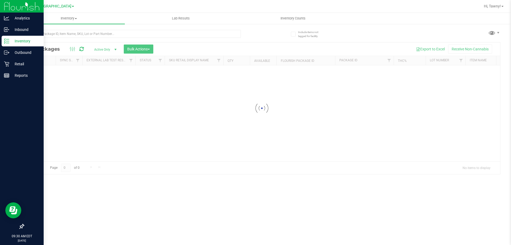
click at [91, 38] on div at bounding box center [132, 36] width 218 height 12
click at [93, 35] on div "Inventory All packages All inventory Waste log Create inventory Lab Results Inv…" at bounding box center [262, 129] width 499 height 232
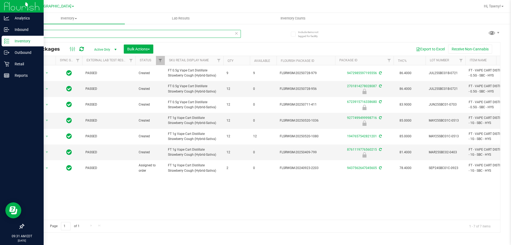
type input "sbc"
click at [216, 201] on div "Action Action Adjust qty Create package Edit attributes Global inventory Locate…" at bounding box center [262, 142] width 477 height 154
click at [58, 34] on input "sbc" at bounding box center [132, 34] width 218 height 8
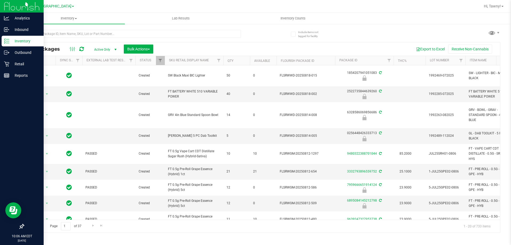
click at [251, 43] on div "All Packages Active Only Active Only Lab Samples Locked All External Internal B…" at bounding box center [262, 48] width 477 height 13
click at [98, 35] on input "text" at bounding box center [132, 34] width 218 height 8
type input "lmz"
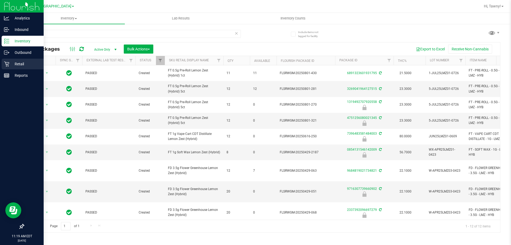
click at [5, 65] on icon at bounding box center [6, 63] width 5 height 5
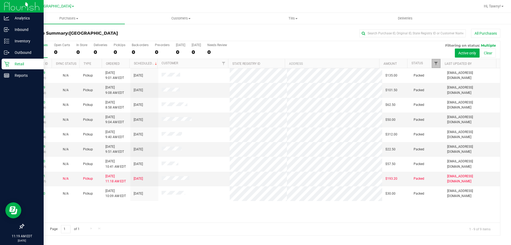
click at [438, 64] on span "Filter" at bounding box center [436, 63] width 4 height 4
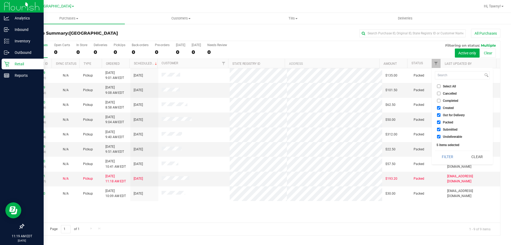
click at [448, 108] on span "Created" at bounding box center [448, 107] width 11 height 3
click at [441, 108] on input "Created" at bounding box center [438, 107] width 3 height 3
checkbox input "false"
click at [445, 116] on span "Out for Delivery" at bounding box center [454, 114] width 22 height 3
click at [441, 116] on input "Out for Delivery" at bounding box center [438, 114] width 3 height 3
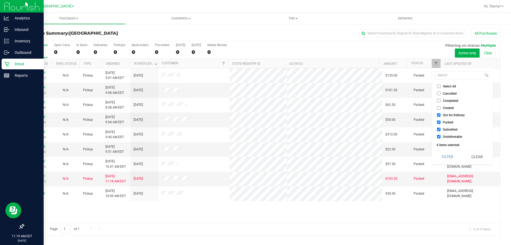
checkbox input "false"
click at [442, 125] on li "Packed" at bounding box center [462, 122] width 55 height 6
click at [445, 121] on span "Packed" at bounding box center [448, 122] width 10 height 3
click at [441, 121] on input "Packed" at bounding box center [438, 121] width 3 height 3
checkbox input "false"
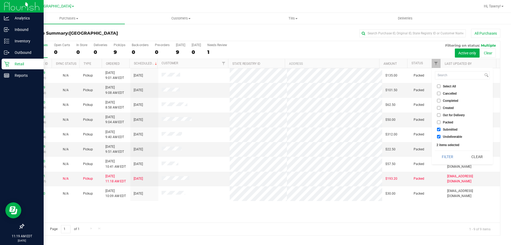
click at [448, 138] on span "Undeliverable" at bounding box center [452, 136] width 19 height 3
click at [441, 138] on input "Undeliverable" at bounding box center [438, 136] width 3 height 3
checkbox input "false"
click at [445, 160] on button "Filter" at bounding box center [448, 157] width 26 height 12
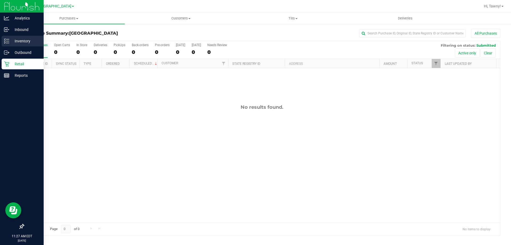
click at [10, 37] on div "Inventory" at bounding box center [23, 41] width 42 height 11
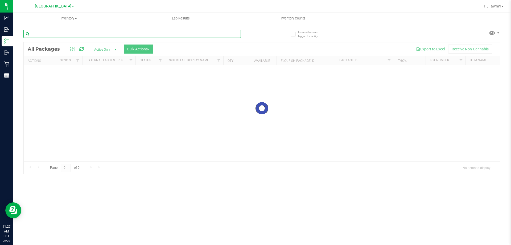
click at [83, 35] on input "text" at bounding box center [132, 34] width 218 height 8
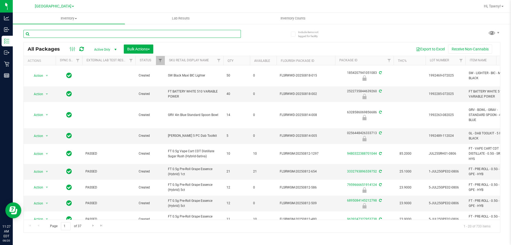
click at [100, 34] on input "text" at bounding box center [132, 34] width 218 height 8
paste input "W-APR25FIC02-0514"
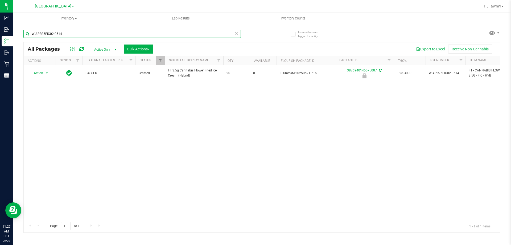
type input "W-APR25FIC02-0514"
click at [147, 117] on div "Action Action Edit attributes Global inventory Locate package Package audit log…" at bounding box center [262, 142] width 477 height 154
click at [77, 32] on input "W-APR25FIC02-0514" at bounding box center [132, 34] width 218 height 8
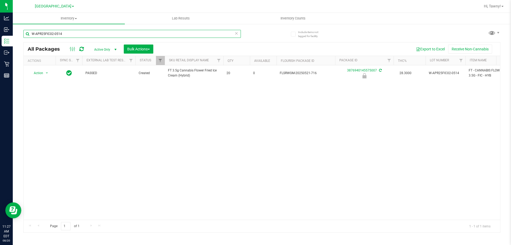
click at [77, 32] on input "W-APR25FIC02-0514" at bounding box center [132, 34] width 218 height 8
click at [122, 115] on div "Action Action Edit attributes Global inventory Locate package Package audit log…" at bounding box center [262, 142] width 477 height 154
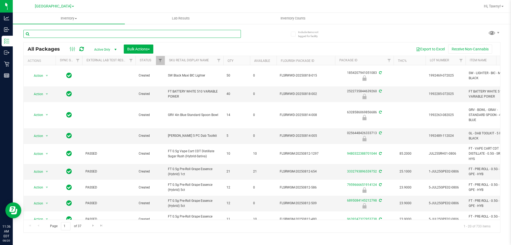
click at [113, 37] on input "text" at bounding box center [132, 34] width 218 height 8
type input "7830001560317416"
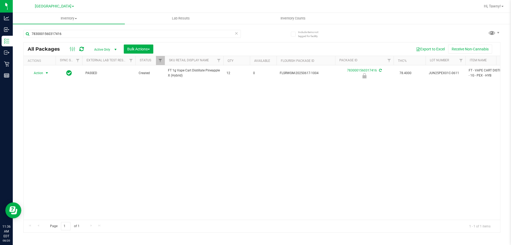
click at [43, 72] on span "Action" at bounding box center [36, 72] width 14 height 7
click at [45, 132] on li "Unlock package" at bounding box center [46, 136] width 34 height 8
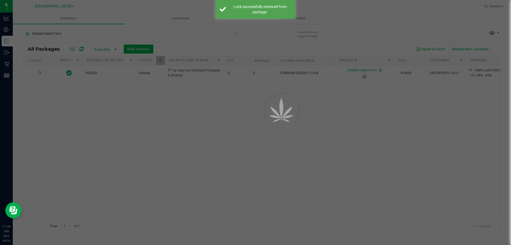
click at [222, 128] on div at bounding box center [255, 122] width 511 height 245
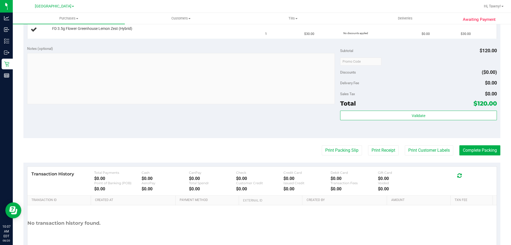
scroll to position [107, 0]
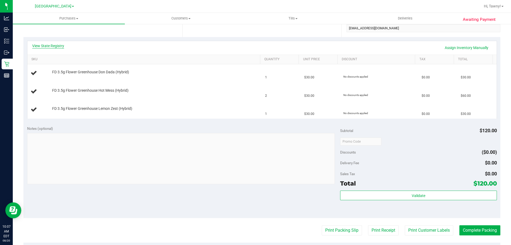
click at [59, 45] on link "View State Registry" at bounding box center [48, 45] width 32 height 5
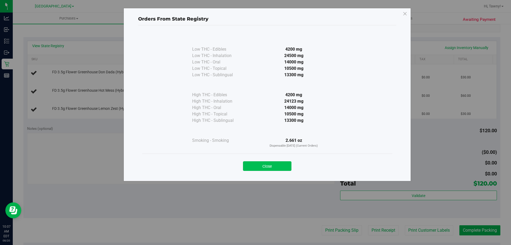
click at [279, 163] on button "Close" at bounding box center [267, 166] width 48 height 10
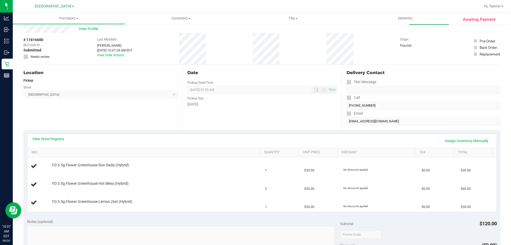
scroll to position [0, 0]
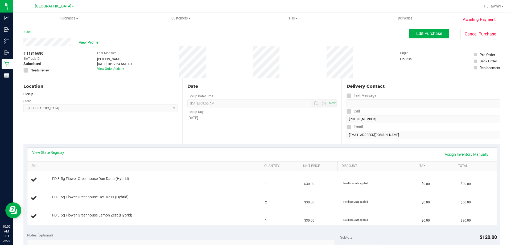
click at [87, 42] on span "View Profile" at bounding box center [89, 43] width 21 height 6
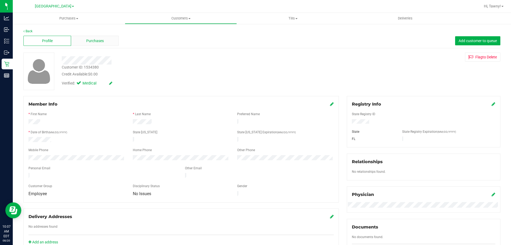
click at [97, 39] on span "Purchases" at bounding box center [95, 41] width 18 height 6
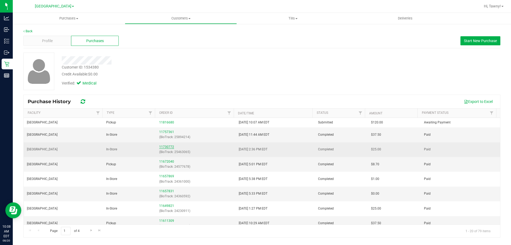
click at [164, 148] on link "11730772" at bounding box center [166, 147] width 15 height 4
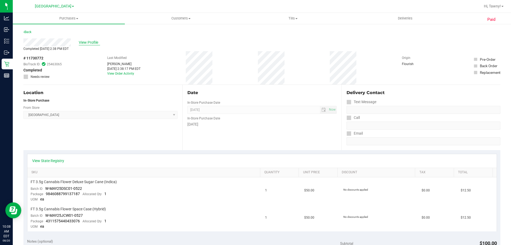
click at [92, 42] on span "View Profile" at bounding box center [89, 43] width 21 height 6
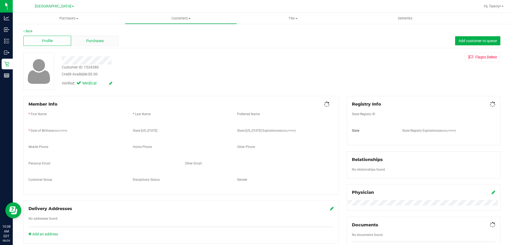
click at [91, 42] on span "Purchases" at bounding box center [95, 41] width 18 height 6
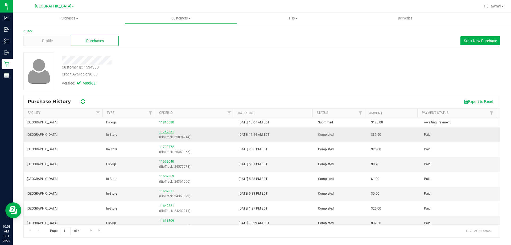
click at [167, 131] on link "11757361" at bounding box center [166, 132] width 15 height 4
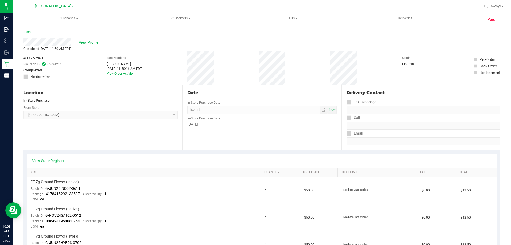
click at [91, 44] on span "View Profile" at bounding box center [89, 43] width 21 height 6
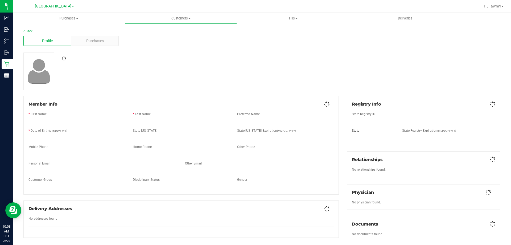
click at [98, 42] on span "Purchases" at bounding box center [95, 41] width 18 height 6
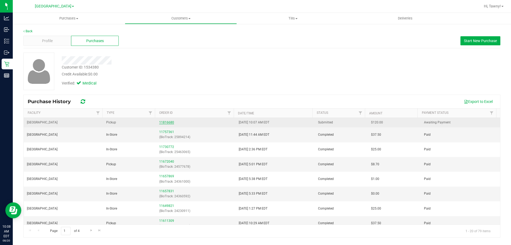
click at [164, 122] on link "11816680" at bounding box center [166, 122] width 15 height 4
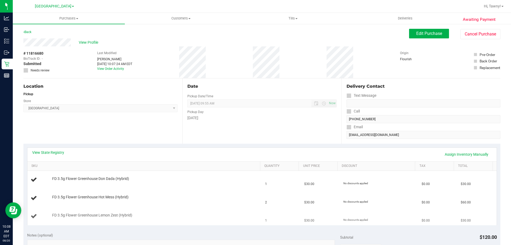
scroll to position [27, 0]
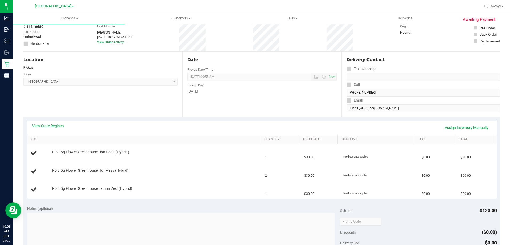
click at [137, 81] on span "North Palm Beach WC Select Store Bonita Springs WC Boynton Beach WC Bradenton W…" at bounding box center [100, 82] width 154 height 8
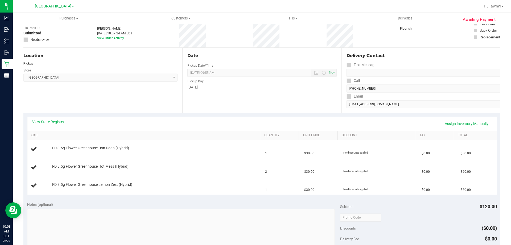
scroll to position [0, 0]
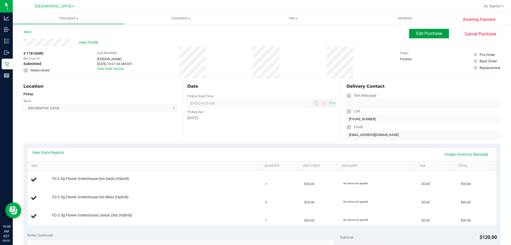
click at [421, 35] on span "Edit Purchase" at bounding box center [430, 33] width 26 height 5
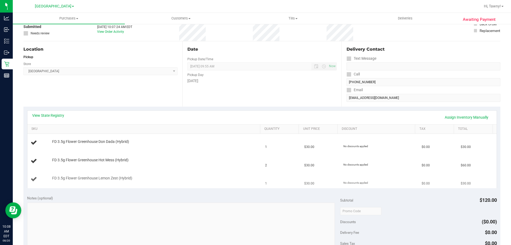
scroll to position [80, 0]
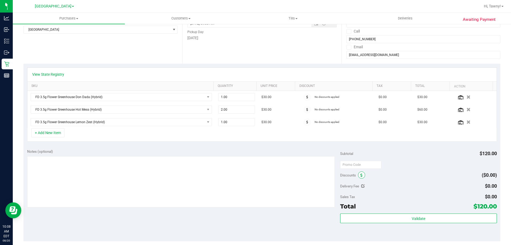
click at [361, 176] on span at bounding box center [361, 174] width 7 height 7
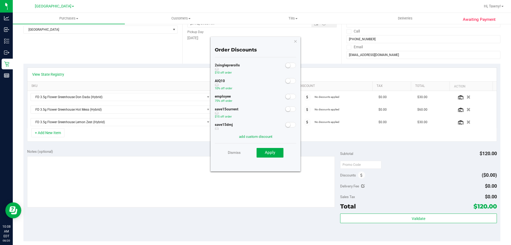
click at [287, 96] on span at bounding box center [291, 96] width 11 height 5
click at [275, 153] on button "Apply" at bounding box center [270, 153] width 27 height 10
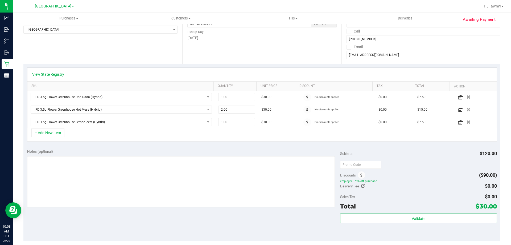
click at [405, 160] on div at bounding box center [418, 165] width 157 height 10
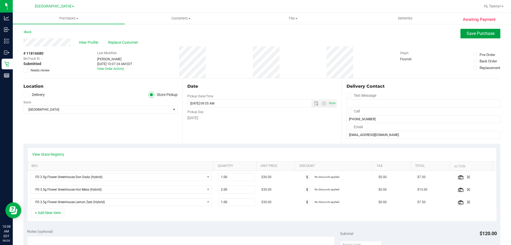
click at [467, 35] on span "Save Purchase" at bounding box center [481, 33] width 28 height 5
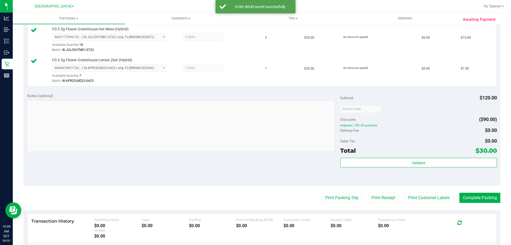
scroll to position [186, 0]
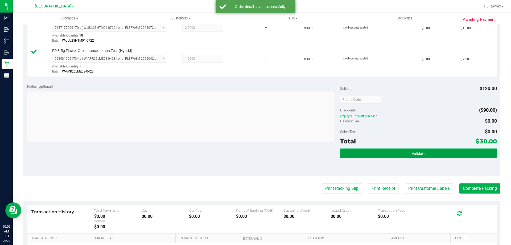
click at [374, 149] on button "Validate" at bounding box center [418, 153] width 157 height 10
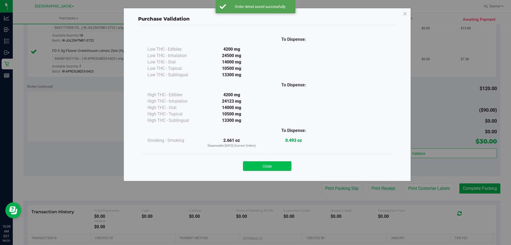
click at [273, 166] on button "Close" at bounding box center [267, 166] width 48 height 10
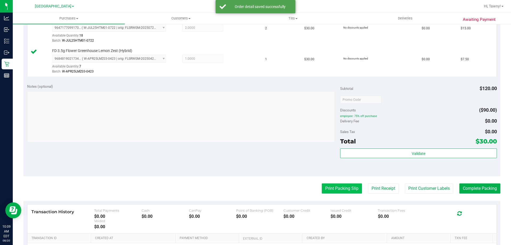
click at [335, 188] on button "Print Packing Slip" at bounding box center [342, 188] width 40 height 10
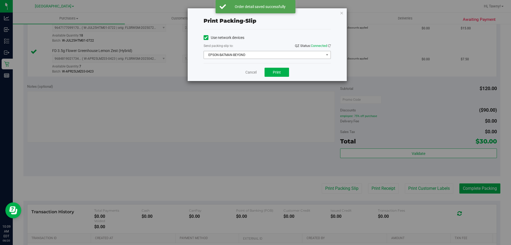
click at [280, 56] on span "EPSON-BATMAN-BEYOND" at bounding box center [264, 54] width 120 height 7
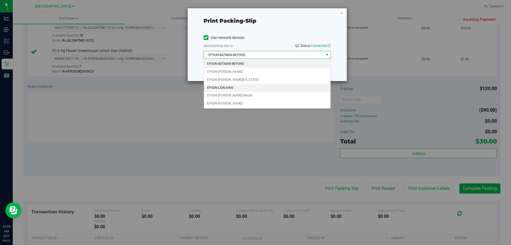
click at [236, 87] on li "EPSON-LION-KING" at bounding box center [267, 88] width 127 height 8
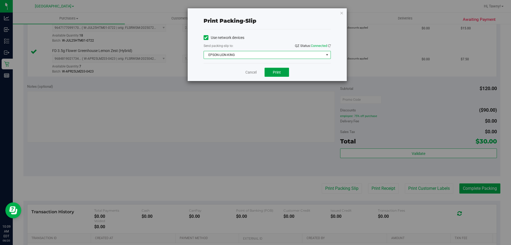
click at [275, 74] on span "Print" at bounding box center [277, 72] width 8 height 4
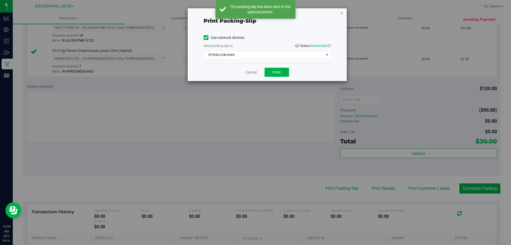
click at [343, 14] on icon "button" at bounding box center [342, 13] width 4 height 6
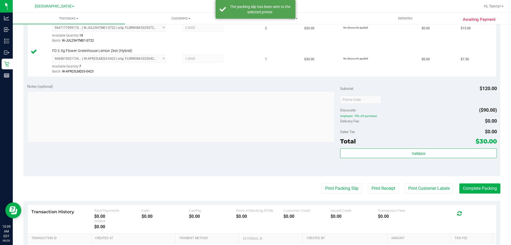
click at [468, 182] on purchase-details "Back Edit Purchase Cancel Purchase View Profile # 11816680 BioTrack ID: - Submi…" at bounding box center [261, 71] width 477 height 458
click at [455, 181] on purchase-details "Back Edit Purchase Cancel Purchase View Profile # 11816680 BioTrack ID: - Submi…" at bounding box center [261, 71] width 477 height 458
click at [459, 181] on purchase-details "Back Edit Purchase Cancel Purchase View Profile # 11816680 BioTrack ID: - Submi…" at bounding box center [261, 71] width 477 height 458
click at [459, 182] on purchase-details "Back Edit Purchase Cancel Purchase View Profile # 11816680 BioTrack ID: - Submi…" at bounding box center [261, 71] width 477 height 458
drag, startPoint x: 484, startPoint y: 199, endPoint x: 482, endPoint y: 190, distance: 9.3
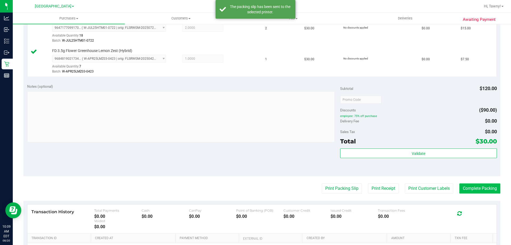
click at [484, 199] on purchase-details "Back Edit Purchase Cancel Purchase View Profile # 11816680 BioTrack ID: - Submi…" at bounding box center [261, 71] width 477 height 458
click at [482, 190] on button "Complete Packing" at bounding box center [480, 188] width 41 height 10
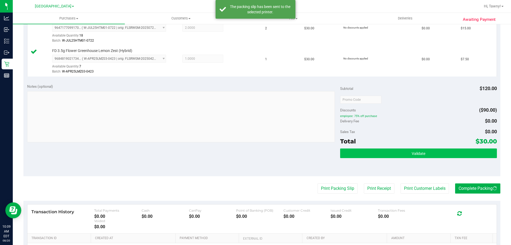
drag, startPoint x: 453, startPoint y: 147, endPoint x: 456, endPoint y: 153, distance: 6.6
click at [453, 147] on div "Subtotal $120.00 Discounts ($90.00) employee: 75% off purchase Delivery Fee $0.…" at bounding box center [418, 128] width 157 height 89
click at [456, 153] on button "Validate" at bounding box center [418, 153] width 157 height 10
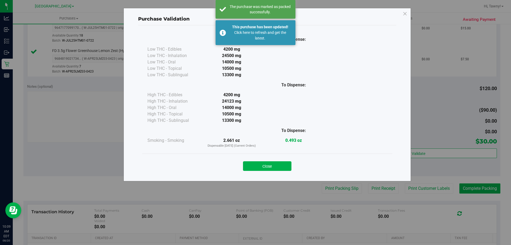
click at [278, 164] on button "Close" at bounding box center [267, 166] width 48 height 10
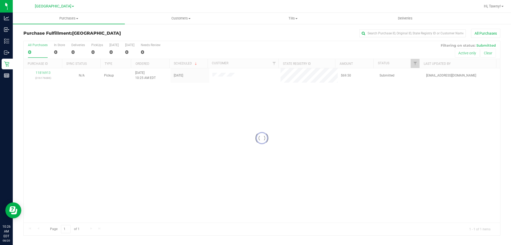
click at [205, 164] on div "Loading... 11816913 (316176686) N/A Pickup 8/20/2025 10:25 AM EDT 8/20/2025 $69…" at bounding box center [262, 145] width 477 height 154
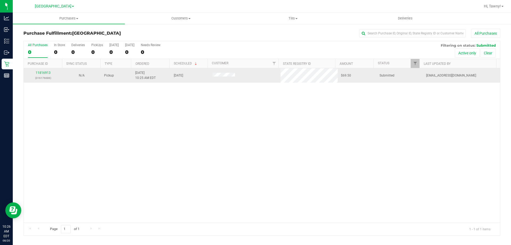
click at [48, 71] on div "11816913 (316176686)" at bounding box center [43, 75] width 32 height 10
click at [48, 72] on link "11816913" at bounding box center [43, 73] width 15 height 4
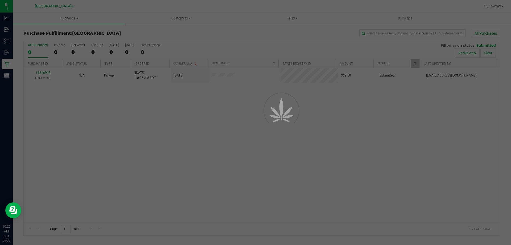
click at [48, 72] on div at bounding box center [255, 122] width 511 height 245
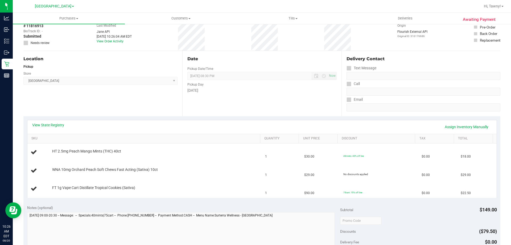
scroll to position [53, 0]
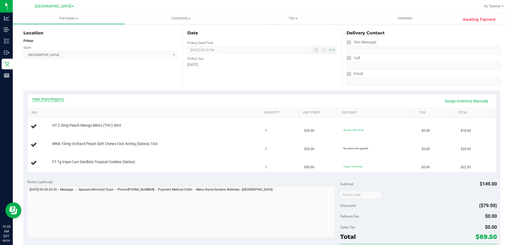
click at [62, 101] on link "View State Registry" at bounding box center [48, 98] width 32 height 5
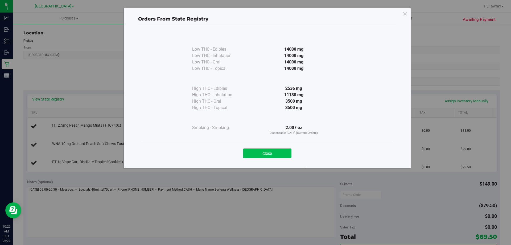
click at [268, 155] on button "Close" at bounding box center [267, 153] width 48 height 10
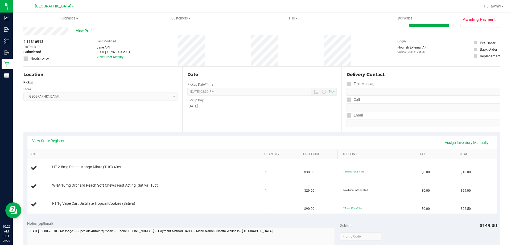
scroll to position [0, 0]
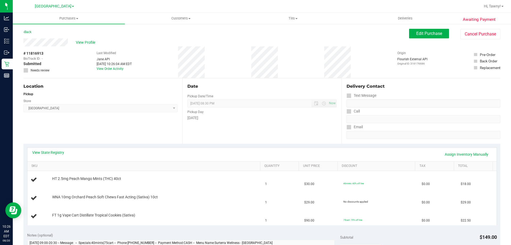
click at [140, 130] on div "Location Pickup Store [GEOGRAPHIC_DATA] WC Select Store [PERSON_NAME][GEOGRAPHI…" at bounding box center [102, 110] width 159 height 65
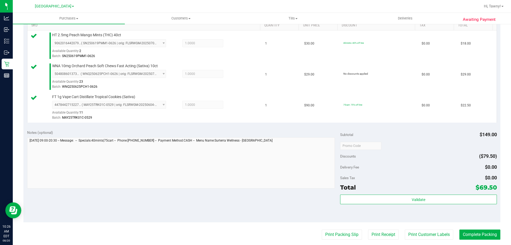
scroll to position [160, 0]
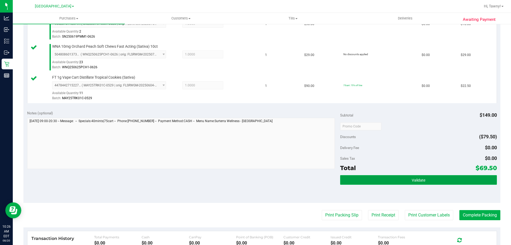
click at [410, 177] on button "Validate" at bounding box center [418, 180] width 157 height 10
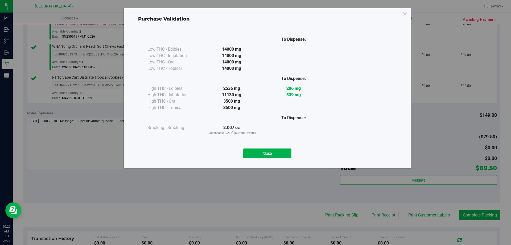
click at [267, 156] on button "Close" at bounding box center [267, 153] width 48 height 10
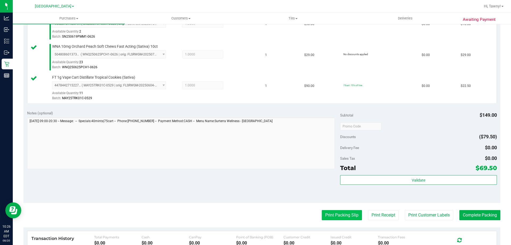
click at [336, 212] on button "Print Packing Slip" at bounding box center [342, 215] width 40 height 10
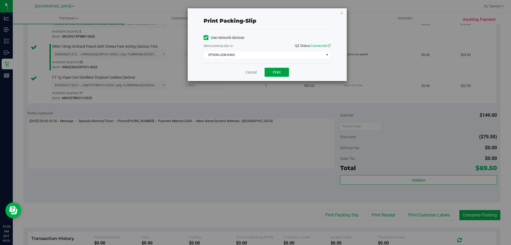
click at [273, 73] on span "Print" at bounding box center [277, 72] width 8 height 4
click at [341, 12] on icon "button" at bounding box center [342, 13] width 4 height 6
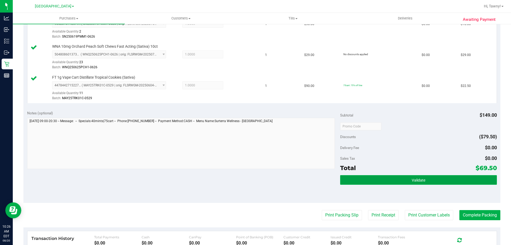
click at [401, 181] on button "Validate" at bounding box center [418, 180] width 157 height 10
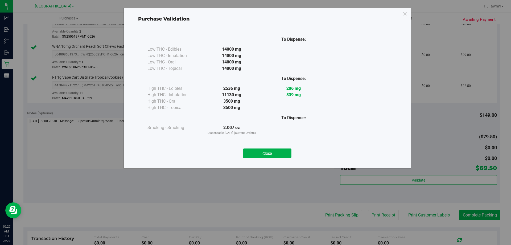
click at [275, 153] on button "Close" at bounding box center [267, 153] width 48 height 10
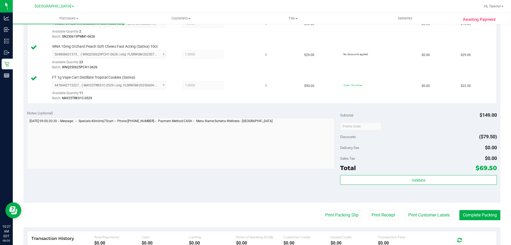
click at [439, 153] on div "Subtotal $149.00 Discounts ($79.50) Delivery Fee $0.00 Sales Tax $0.00 Total $6…" at bounding box center [418, 154] width 157 height 89
click at [473, 214] on button "Complete Packing" at bounding box center [480, 215] width 41 height 10
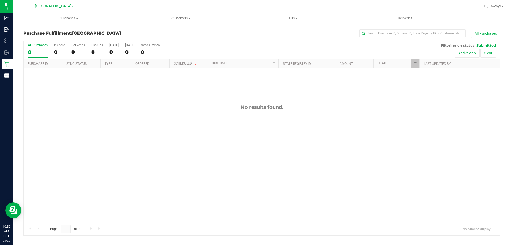
drag, startPoint x: 183, startPoint y: 167, endPoint x: 184, endPoint y: 163, distance: 4.1
click at [183, 166] on div "No results found." at bounding box center [262, 163] width 477 height 190
click at [152, 128] on div "No results found." at bounding box center [262, 163] width 477 height 190
click at [109, 76] on div "No results found." at bounding box center [262, 163] width 477 height 190
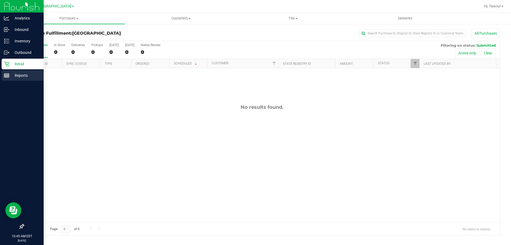
click at [9, 78] on icon at bounding box center [6, 75] width 5 height 5
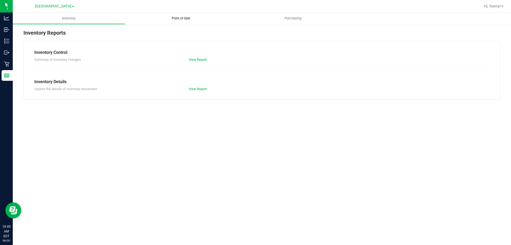
click at [184, 23] on uib-tab-heading "Point of Sale" at bounding box center [181, 18] width 112 height 11
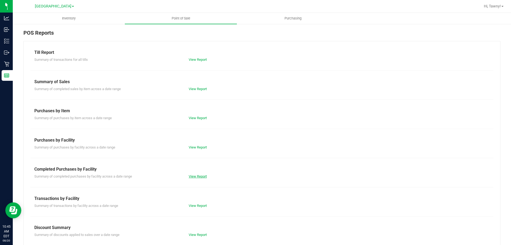
click at [201, 175] on link "View Report" at bounding box center [198, 176] width 18 height 4
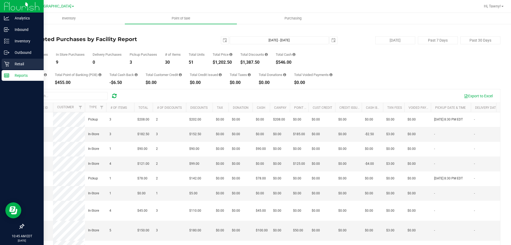
click at [11, 63] on p "Retail" at bounding box center [25, 64] width 32 height 6
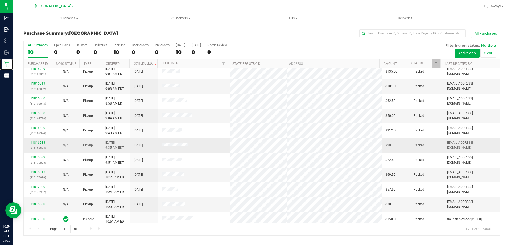
scroll to position [8, 0]
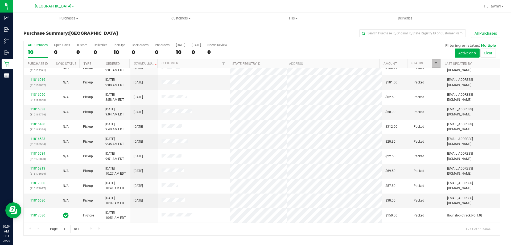
click at [436, 62] on span "Filter" at bounding box center [436, 63] width 4 height 4
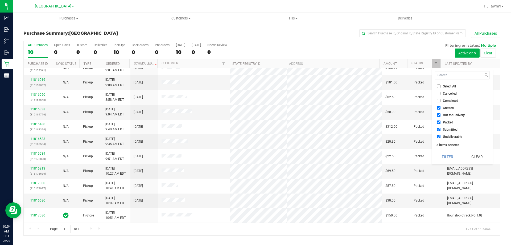
click at [445, 108] on span "Created" at bounding box center [448, 107] width 11 height 3
click at [441, 108] on input "Created" at bounding box center [438, 107] width 3 height 3
checkbox input "false"
click at [444, 114] on span "Out for Delivery" at bounding box center [454, 114] width 22 height 3
click at [445, 126] on ul "Select All Cancelled Completed Created Out for Delivery Packed Submitted Undeli…" at bounding box center [462, 111] width 55 height 56
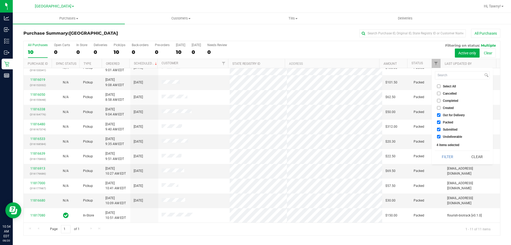
click at [446, 122] on span "Packed" at bounding box center [448, 122] width 10 height 3
click at [441, 122] on input "Packed" at bounding box center [438, 121] width 3 height 3
checkbox input "false"
click at [452, 117] on li "Out for Delivery" at bounding box center [462, 115] width 55 height 6
click at [452, 113] on span "Out for Delivery" at bounding box center [454, 114] width 22 height 3
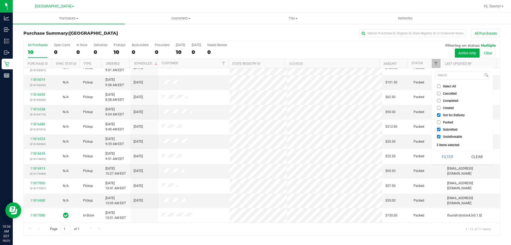
click at [441, 113] on input "Out for Delivery" at bounding box center [438, 114] width 3 height 3
checkbox input "false"
click at [446, 134] on li "Undeliverable" at bounding box center [462, 137] width 55 height 6
click at [451, 135] on span "Undeliverable" at bounding box center [452, 136] width 19 height 3
click at [441, 135] on input "Undeliverable" at bounding box center [438, 136] width 3 height 3
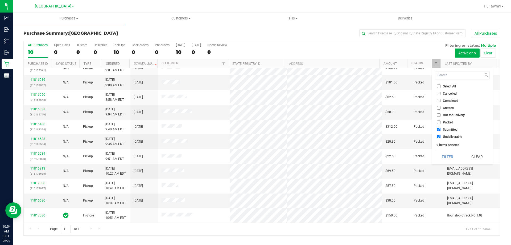
checkbox input "false"
click at [447, 155] on button "Filter" at bounding box center [448, 157] width 26 height 12
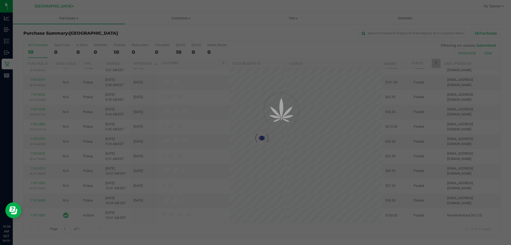
scroll to position [0, 0]
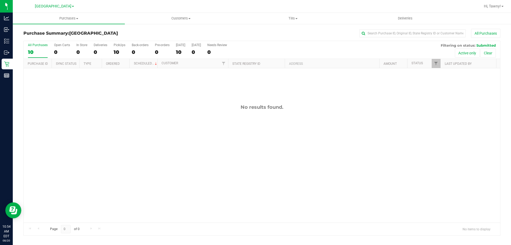
click at [307, 160] on div "No results found." at bounding box center [262, 163] width 477 height 190
click at [132, 123] on div "No results found." at bounding box center [262, 163] width 477 height 190
click at [134, 154] on div "No results found." at bounding box center [262, 163] width 477 height 190
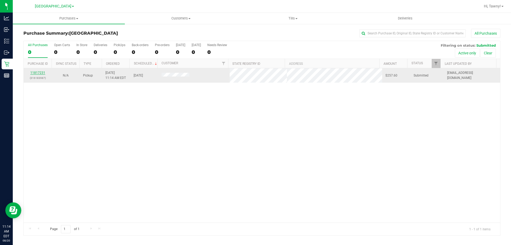
click at [37, 71] on link "11817231" at bounding box center [37, 73] width 15 height 4
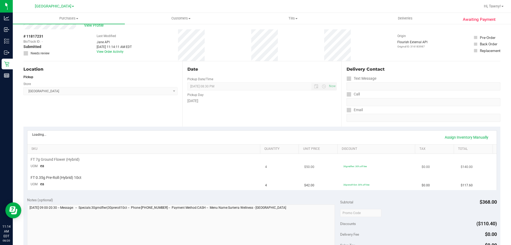
scroll to position [27, 0]
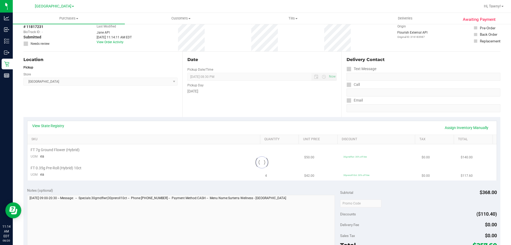
click at [49, 129] on div "View State Registry Assign Inventory Manually" at bounding box center [262, 127] width 460 height 9
click at [62, 126] on link "View State Registry" at bounding box center [48, 125] width 32 height 5
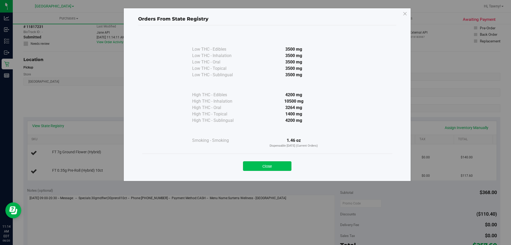
click at [279, 170] on button "Close" at bounding box center [267, 166] width 48 height 10
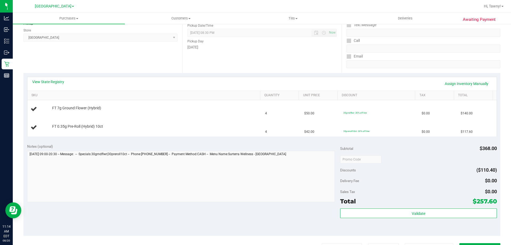
scroll to position [80, 0]
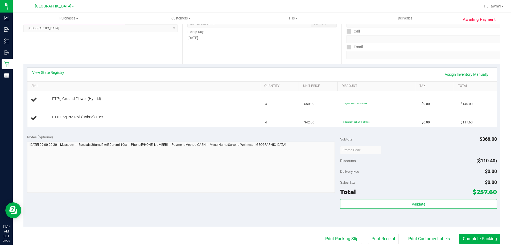
click at [137, 65] on div "View State Registry Assign Inventory Manually SKU Quantity Unit Price Discount …" at bounding box center [261, 97] width 477 height 67
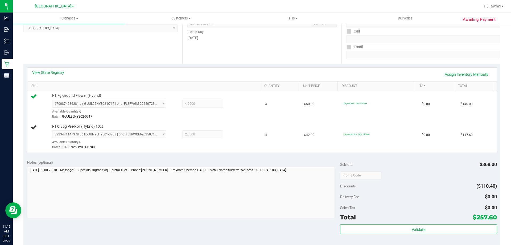
click at [131, 55] on div "Location Pickup Store [GEOGRAPHIC_DATA] WC Select Store [PERSON_NAME][GEOGRAPHI…" at bounding box center [102, 30] width 159 height 65
click at [130, 57] on div "Location Pickup Store [GEOGRAPHIC_DATA] WC Select Store [PERSON_NAME][GEOGRAPHI…" at bounding box center [102, 30] width 159 height 65
click at [133, 47] on div "Location Pickup Store [GEOGRAPHIC_DATA] WC Select Store [PERSON_NAME][GEOGRAPHI…" at bounding box center [102, 30] width 159 height 65
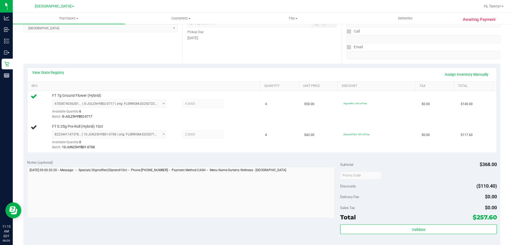
click at [133, 47] on div "Location Pickup Store [GEOGRAPHIC_DATA] WC Select Store [PERSON_NAME][GEOGRAPHI…" at bounding box center [102, 30] width 159 height 65
click at [152, 61] on div "Location Pickup Store [GEOGRAPHIC_DATA] WC Select Store [PERSON_NAME][GEOGRAPHI…" at bounding box center [102, 30] width 159 height 65
click at [128, 58] on div "Location Pickup Store [GEOGRAPHIC_DATA] WC Select Store [PERSON_NAME][GEOGRAPHI…" at bounding box center [102, 30] width 159 height 65
click at [127, 58] on div "Location Pickup Store [GEOGRAPHIC_DATA] WC Select Store [PERSON_NAME][GEOGRAPHI…" at bounding box center [102, 30] width 159 height 65
click at [126, 58] on div "Location Pickup Store [GEOGRAPHIC_DATA] WC Select Store [PERSON_NAME][GEOGRAPHI…" at bounding box center [102, 30] width 159 height 65
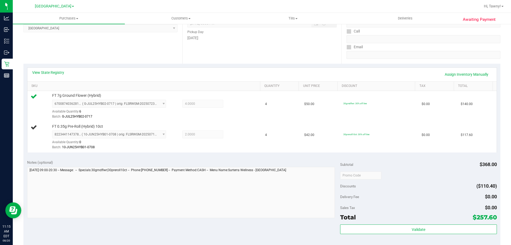
click at [128, 56] on div "Location Pickup Store [GEOGRAPHIC_DATA] WC Select Store [PERSON_NAME][GEOGRAPHI…" at bounding box center [102, 30] width 159 height 65
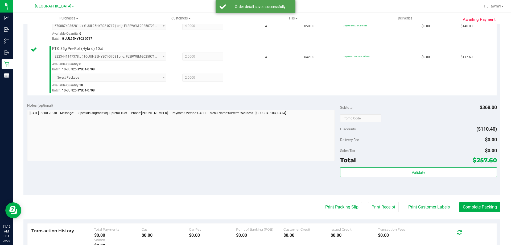
scroll to position [186, 0]
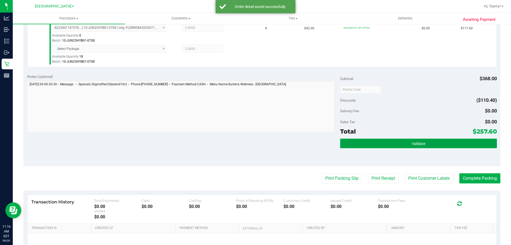
click at [389, 142] on button "Validate" at bounding box center [418, 144] width 157 height 10
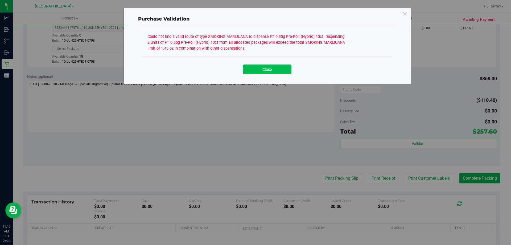
click at [264, 72] on button "Close" at bounding box center [267, 69] width 48 height 10
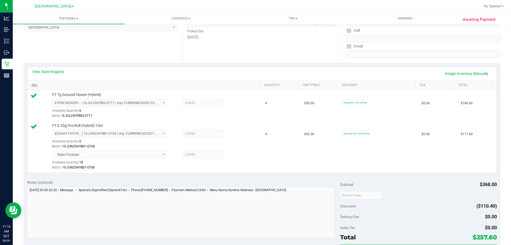
scroll to position [80, 0]
click at [56, 73] on link "View State Registry" at bounding box center [48, 72] width 32 height 5
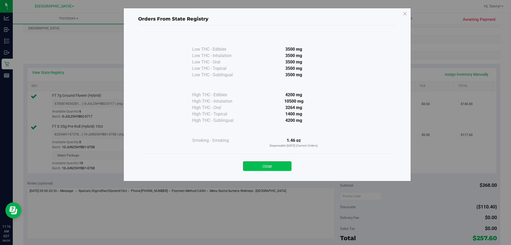
click at [284, 165] on button "Close" at bounding box center [267, 166] width 48 height 10
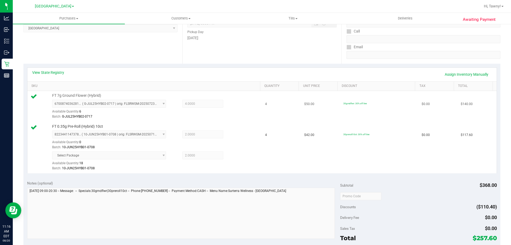
click at [224, 116] on div "Batch: G-JUL25HYB02-0717" at bounding box center [155, 116] width 206 height 5
click at [470, 75] on link "Assign Inventory Manually" at bounding box center [467, 74] width 51 height 9
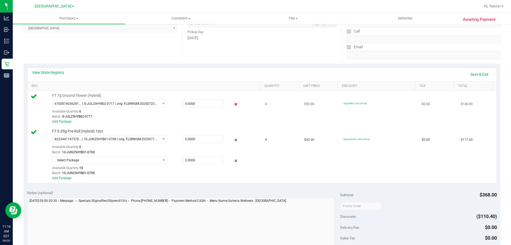
click at [233, 102] on icon at bounding box center [236, 104] width 6 height 6
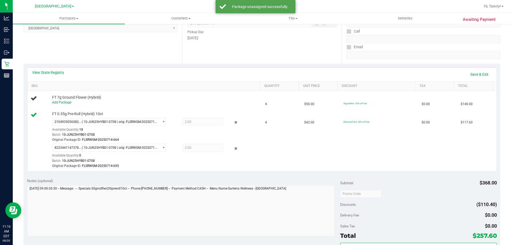
click at [233, 124] on icon at bounding box center [236, 122] width 6 height 6
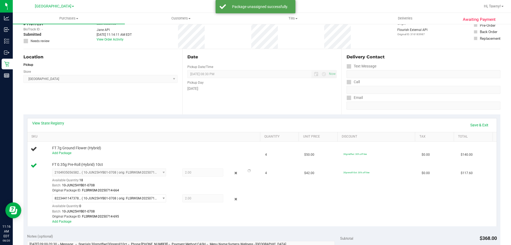
scroll to position [0, 0]
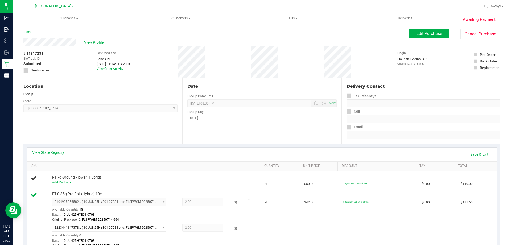
click at [243, 59] on div "# 11817231 BioTrack ID: - Submitted Needs review Last Modified Jane API Aug 20,…" at bounding box center [261, 62] width 477 height 32
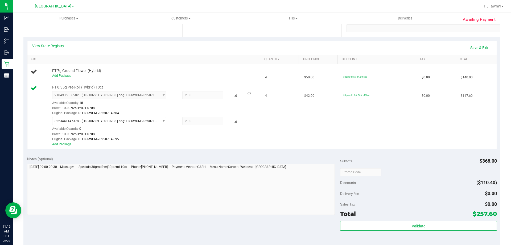
scroll to position [213, 0]
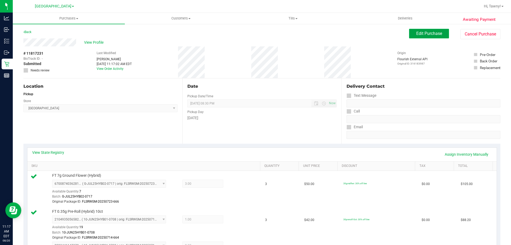
click at [417, 30] on button "Edit Purchase" at bounding box center [429, 34] width 40 height 10
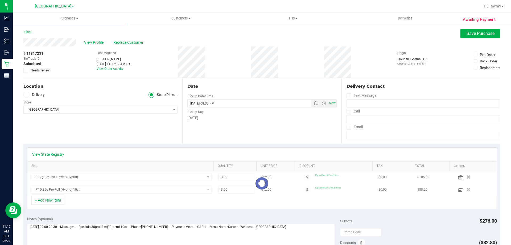
click at [27, 70] on icon at bounding box center [25, 70] width 3 height 0
click at [0, 0] on input "Needs review" at bounding box center [0, 0] width 0 height 0
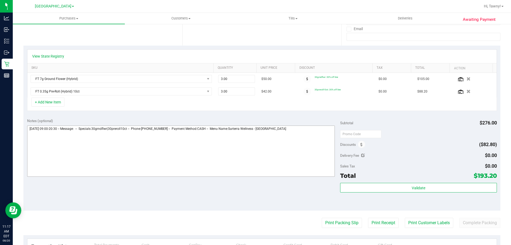
scroll to position [107, 0]
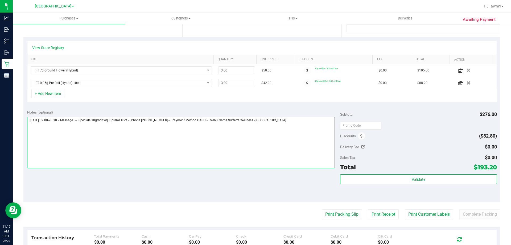
click at [317, 124] on textarea at bounding box center [181, 142] width 308 height 51
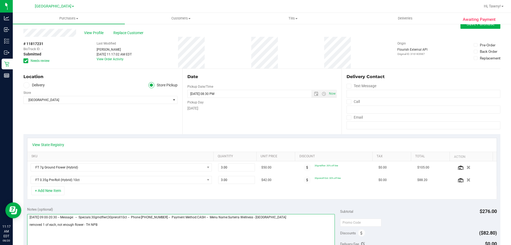
scroll to position [0, 0]
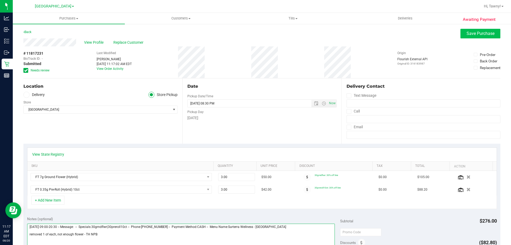
type textarea "[DATE] 09:00-20:30 -- Message: -- Specials:30grndflwr|30preroll10ct -- Phone:[P…"
click at [475, 33] on span "Save Purchase" at bounding box center [481, 33] width 28 height 5
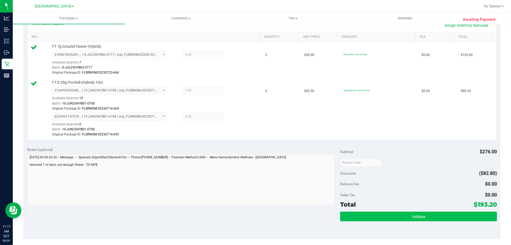
scroll to position [186, 0]
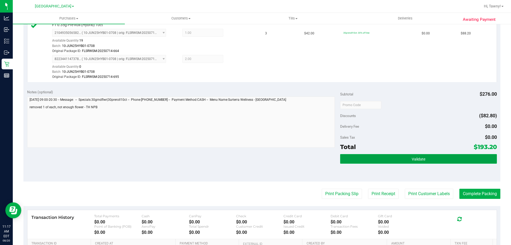
click at [380, 160] on button "Validate" at bounding box center [418, 159] width 157 height 10
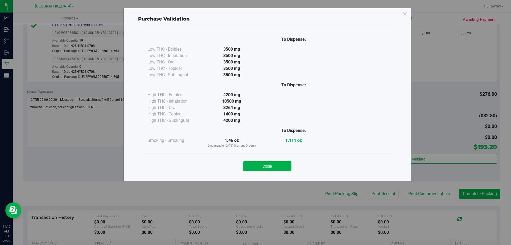
drag, startPoint x: 282, startPoint y: 162, endPoint x: 286, endPoint y: 163, distance: 3.7
click at [282, 163] on button "Close" at bounding box center [267, 166] width 48 height 10
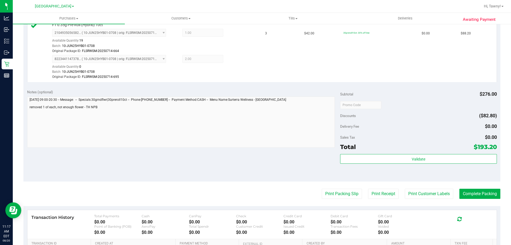
click at [331, 188] on purchase-details "Back Edit Purchase Cancel Purchase View Profile # 11817231 BioTrack ID: - Submi…" at bounding box center [261, 73] width 477 height 463
click at [321, 186] on purchase-details "Back Edit Purchase Cancel Purchase View Profile # 11817231 BioTrack ID: - Submi…" at bounding box center [261, 73] width 477 height 463
click at [335, 193] on button "Print Packing Slip" at bounding box center [342, 194] width 40 height 10
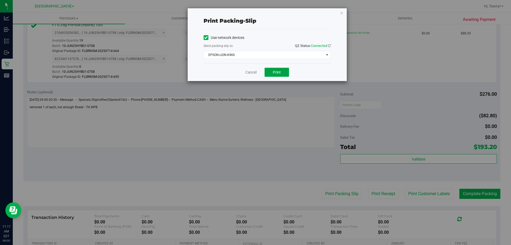
click at [274, 73] on span "Print" at bounding box center [277, 72] width 8 height 4
click at [249, 75] on div "Cancel Print" at bounding box center [267, 72] width 127 height 18
click at [250, 73] on link "Cancel" at bounding box center [251, 73] width 11 height 6
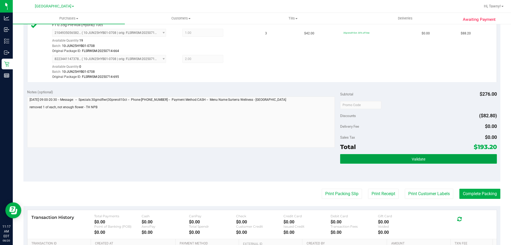
click at [408, 159] on button "Validate" at bounding box center [418, 159] width 157 height 10
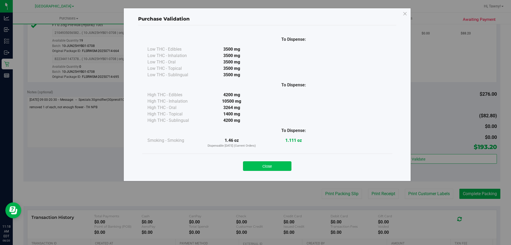
click at [282, 165] on button "Close" at bounding box center [267, 166] width 48 height 10
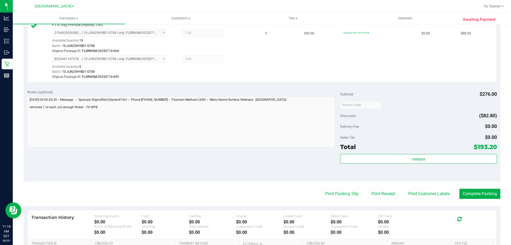
click at [391, 135] on div "Sales Tax $0.00" at bounding box center [418, 137] width 157 height 10
click at [471, 195] on button "Complete Packing" at bounding box center [480, 194] width 41 height 10
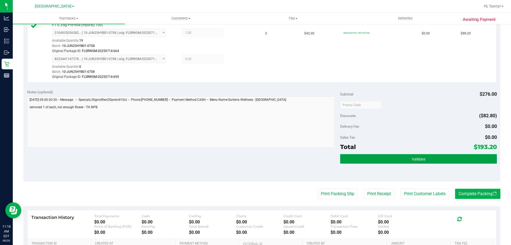
click at [440, 157] on button "Validate" at bounding box center [418, 159] width 157 height 10
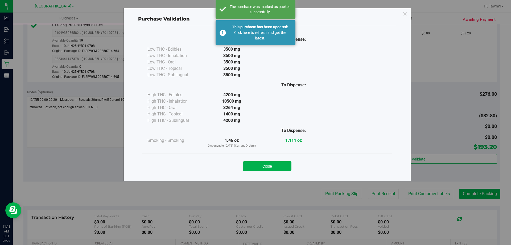
drag, startPoint x: 280, startPoint y: 165, endPoint x: 368, endPoint y: 130, distance: 95.2
click at [279, 165] on button "Close" at bounding box center [267, 166] width 48 height 10
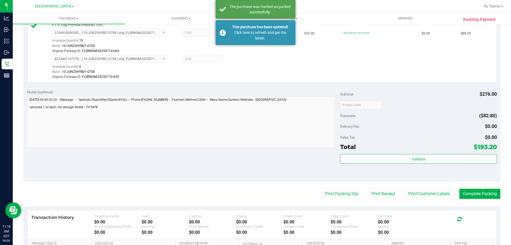
click at [393, 123] on div "Delivery Fee $0.00" at bounding box center [418, 126] width 157 height 10
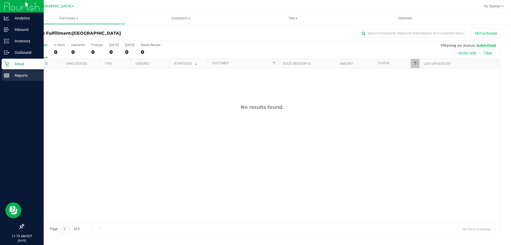
click at [8, 75] on line at bounding box center [6, 75] width 5 height 0
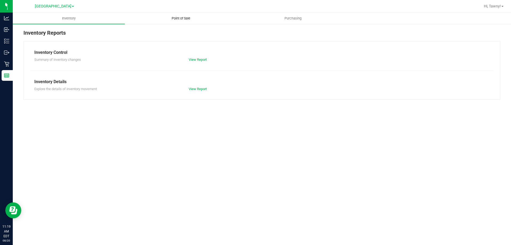
click at [185, 19] on span "Point of Sale" at bounding box center [181, 18] width 33 height 5
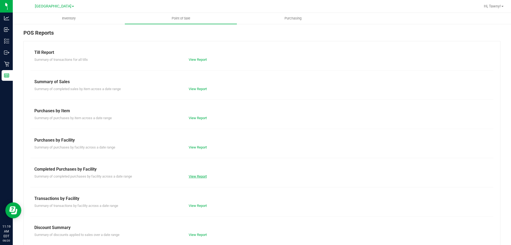
click at [196, 177] on link "View Report" at bounding box center [198, 176] width 18 height 4
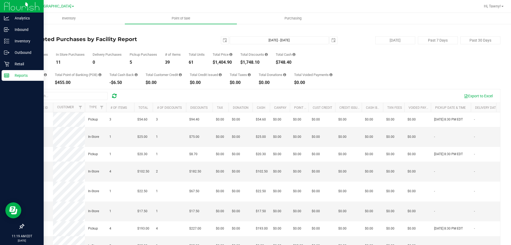
click at [12, 76] on p "Reports" at bounding box center [25, 75] width 32 height 6
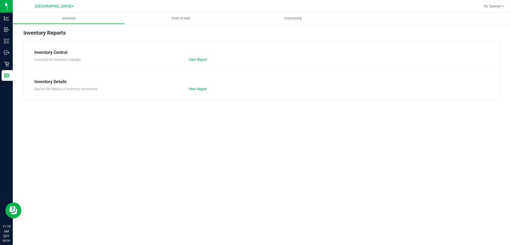
click at [188, 132] on div "Inventory Point of Sale Purchasing Inventory Reports Inventory Control Summary …" at bounding box center [262, 129] width 499 height 232
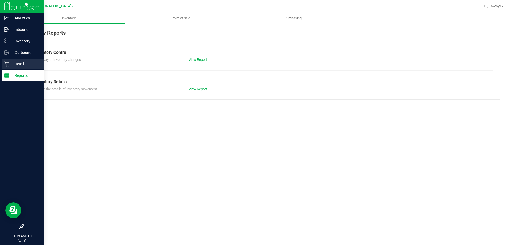
click at [7, 63] on icon at bounding box center [6, 63] width 5 height 5
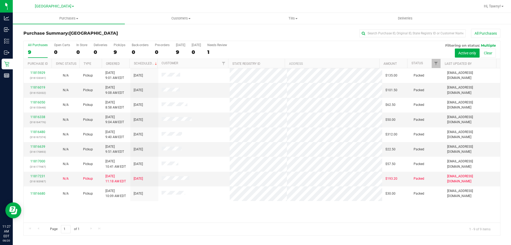
click at [217, 212] on div "11815929 (316133341) N/A Pickup [DATE] 9:01 AM EDT 8/20/2025 $135.00 Packed [EM…" at bounding box center [262, 145] width 477 height 154
click at [438, 64] on span "Filter" at bounding box center [436, 63] width 4 height 4
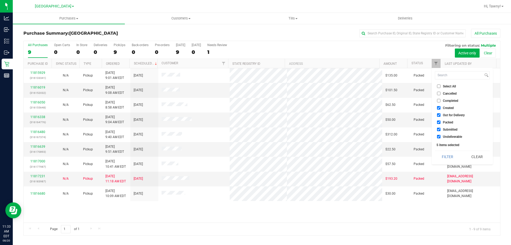
click at [446, 107] on span "Created" at bounding box center [448, 107] width 11 height 3
click at [441, 107] on input "Created" at bounding box center [438, 107] width 3 height 3
checkbox input "false"
click at [445, 116] on span "Out for Delivery" at bounding box center [454, 114] width 22 height 3
click at [441, 116] on input "Out for Delivery" at bounding box center [438, 114] width 3 height 3
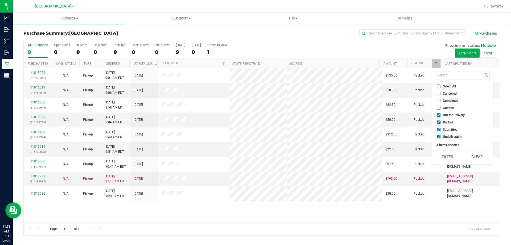
checkbox input "false"
click at [445, 123] on span "Packed" at bounding box center [448, 122] width 10 height 3
click at [441, 123] on input "Packed" at bounding box center [438, 121] width 3 height 3
checkbox input "false"
click at [443, 139] on li "Undeliverable" at bounding box center [462, 137] width 55 height 6
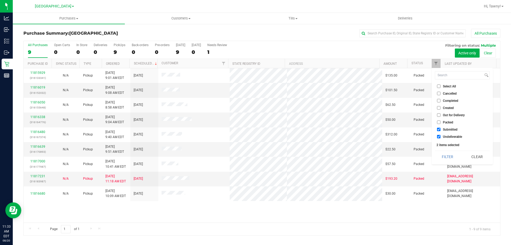
click at [444, 139] on li "Undeliverable" at bounding box center [462, 137] width 55 height 6
click at [448, 136] on span "Undeliverable" at bounding box center [452, 136] width 19 height 3
click at [441, 136] on input "Undeliverable" at bounding box center [438, 136] width 3 height 3
checkbox input "false"
click at [446, 159] on button "Filter" at bounding box center [448, 157] width 26 height 12
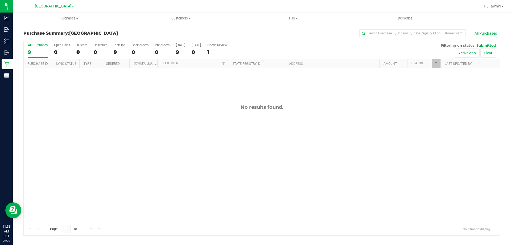
drag, startPoint x: 299, startPoint y: 180, endPoint x: 290, endPoint y: 173, distance: 12.0
click at [299, 180] on div "No results found." at bounding box center [262, 163] width 477 height 190
click at [163, 139] on div "No results found." at bounding box center [262, 163] width 477 height 190
click at [165, 118] on div "No results found." at bounding box center [262, 163] width 477 height 190
click at [184, 115] on div "No results found." at bounding box center [262, 163] width 477 height 190
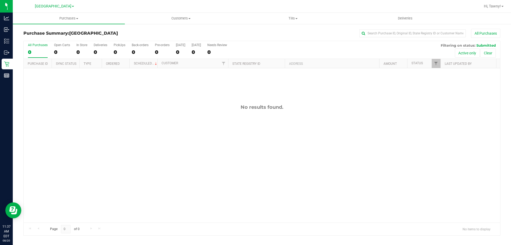
click at [214, 113] on div "No results found." at bounding box center [262, 163] width 477 height 190
click at [135, 155] on div "No results found." at bounding box center [262, 163] width 477 height 190
click at [165, 106] on div "No results found." at bounding box center [262, 107] width 477 height 6
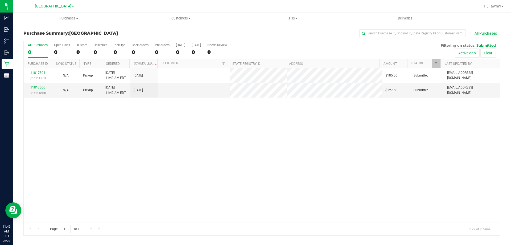
click at [145, 167] on div "11817504 (316191401) N/A Pickup 8/20/2025 11:49 AM EDT 8/20/2025 $185.00 Submit…" at bounding box center [262, 145] width 477 height 154
click at [40, 87] on link "11817506" at bounding box center [37, 88] width 15 height 4
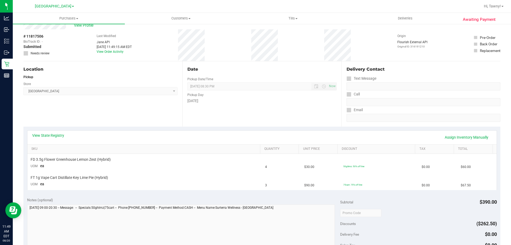
scroll to position [27, 0]
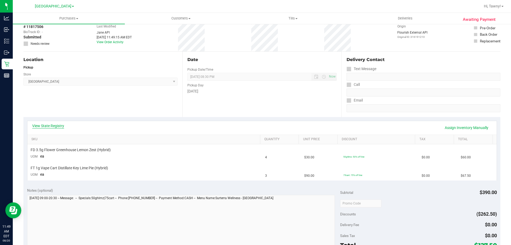
click at [57, 127] on link "View State Registry" at bounding box center [48, 125] width 32 height 5
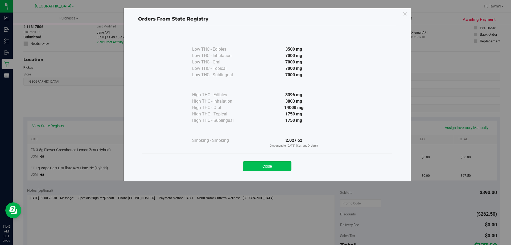
click at [283, 169] on button "Close" at bounding box center [267, 166] width 48 height 10
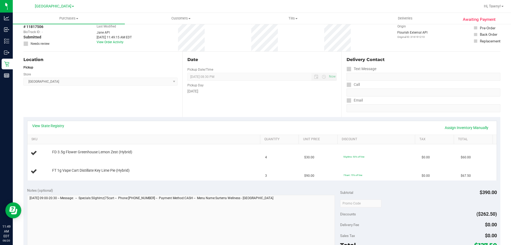
click at [101, 97] on div "Location Pickup Store North Palm Beach WC Select Store Bonita Springs WC Boynto…" at bounding box center [102, 84] width 159 height 65
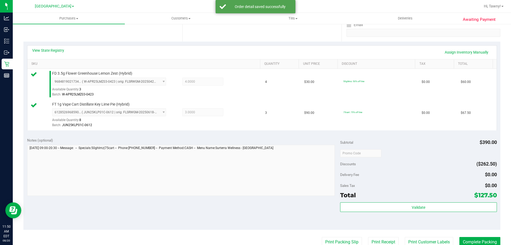
scroll to position [160, 0]
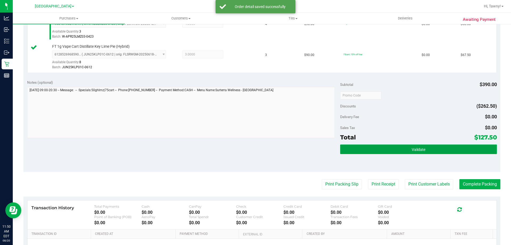
click at [392, 145] on button "Validate" at bounding box center [418, 149] width 157 height 10
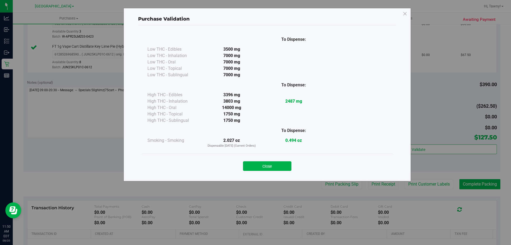
drag, startPoint x: 282, startPoint y: 165, endPoint x: 279, endPoint y: 167, distance: 3.4
click at [279, 167] on button "Close" at bounding box center [267, 166] width 48 height 10
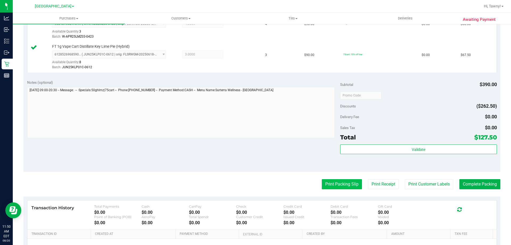
click at [334, 184] on button "Print Packing Slip" at bounding box center [342, 184] width 40 height 10
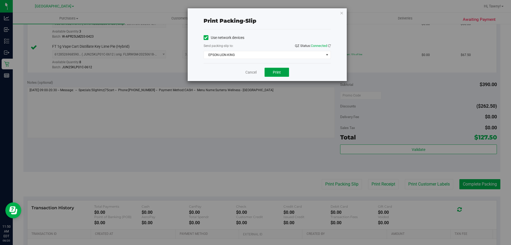
click at [277, 70] on span "Print" at bounding box center [277, 72] width 8 height 4
click at [248, 72] on link "Cancel" at bounding box center [251, 73] width 11 height 6
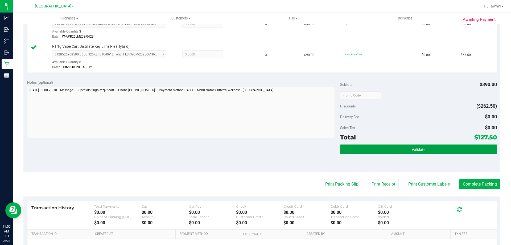
click at [402, 150] on button "Validate" at bounding box center [418, 149] width 157 height 10
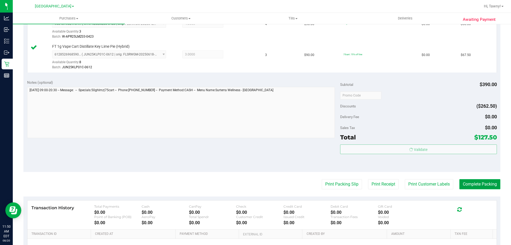
click at [467, 186] on button "Complete Packing" at bounding box center [480, 184] width 41 height 10
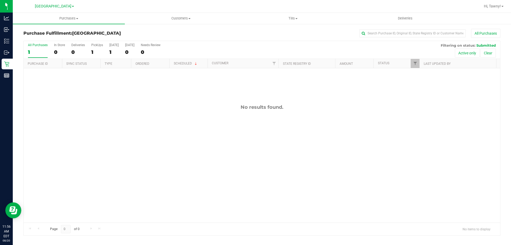
click at [148, 111] on div "No results found." at bounding box center [262, 163] width 477 height 190
click at [412, 63] on link "Filter" at bounding box center [415, 63] width 9 height 9
click at [424, 124] on span "Packed" at bounding box center [427, 122] width 10 height 3
click at [420, 124] on input "Packed" at bounding box center [417, 121] width 3 height 3
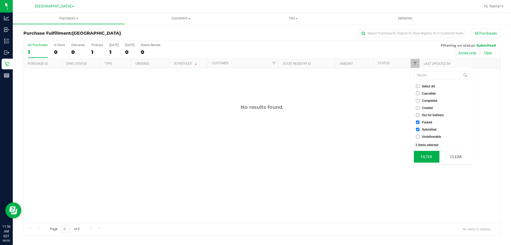
click at [428, 155] on button "Filter" at bounding box center [427, 157] width 26 height 12
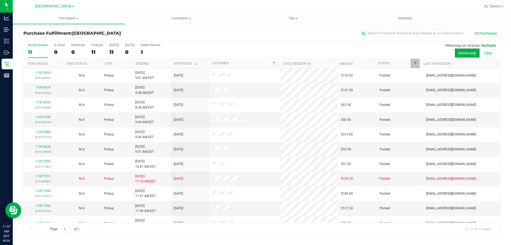
click at [414, 61] on link "Filter" at bounding box center [415, 63] width 9 height 9
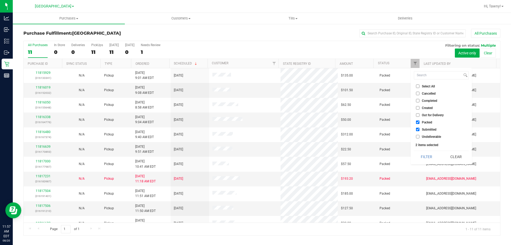
click at [423, 123] on span "Packed" at bounding box center [427, 122] width 10 height 3
click at [420, 123] on input "Packed" at bounding box center [417, 121] width 3 height 3
checkbox input "false"
drag, startPoint x: 429, startPoint y: 157, endPoint x: 423, endPoint y: 156, distance: 6.0
click at [429, 157] on button "Filter" at bounding box center [427, 157] width 26 height 12
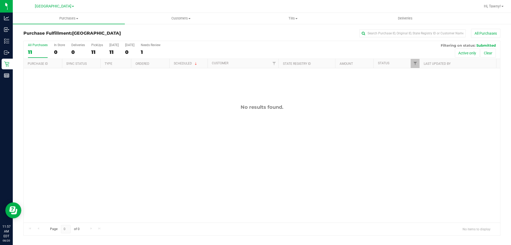
click at [261, 127] on div "No results found." at bounding box center [262, 163] width 477 height 190
click at [178, 135] on div "11817676 (316196053) N/A Pickup 8/20/2025 12:11 PM EDT 8/20/2025 $75.00 Submitt…" at bounding box center [262, 145] width 477 height 154
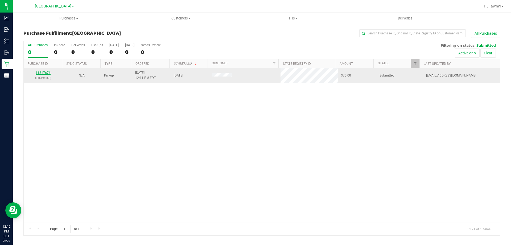
click at [42, 72] on link "11817676" at bounding box center [43, 73] width 15 height 4
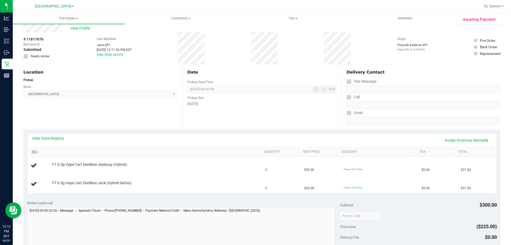
scroll to position [27, 0]
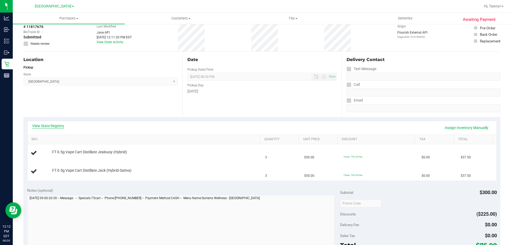
click at [60, 124] on link "View State Registry" at bounding box center [48, 125] width 32 height 5
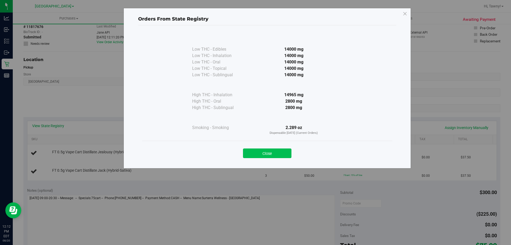
click at [263, 156] on button "Close" at bounding box center [267, 153] width 48 height 10
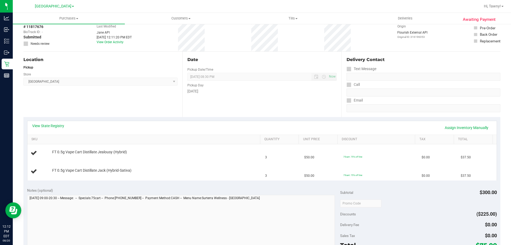
click at [210, 104] on div "Date Pickup Date/Time 08/20/2025 Now 08/20/2025 08:30 PM Now Pickup Day Wednesd…" at bounding box center [261, 84] width 159 height 65
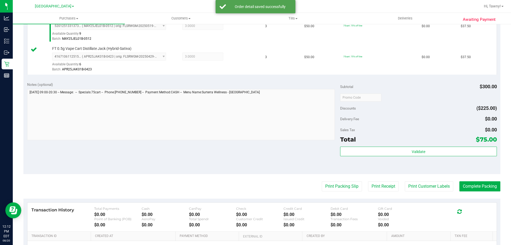
scroll to position [186, 0]
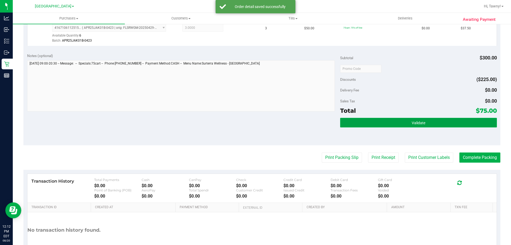
click at [393, 124] on button "Validate" at bounding box center [418, 123] width 157 height 10
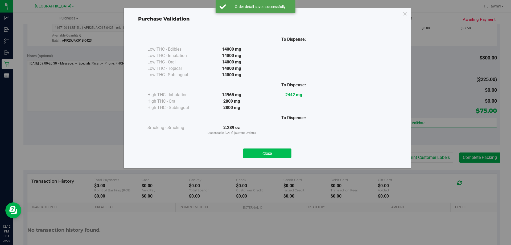
click at [274, 157] on button "Close" at bounding box center [267, 153] width 48 height 10
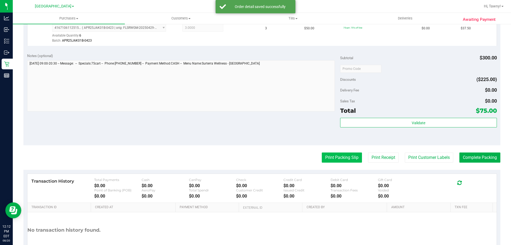
click at [334, 154] on button "Print Packing Slip" at bounding box center [342, 157] width 40 height 10
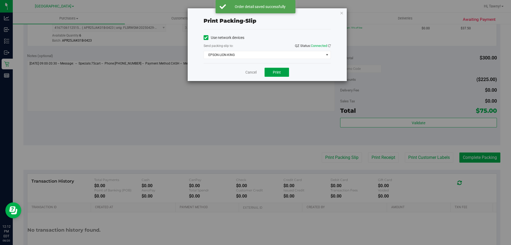
click at [287, 75] on button "Print" at bounding box center [277, 72] width 25 height 9
click at [342, 14] on icon "button" at bounding box center [342, 13] width 4 height 6
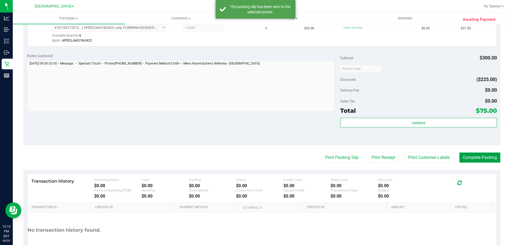
click at [469, 157] on button "Complete Packing" at bounding box center [480, 157] width 41 height 10
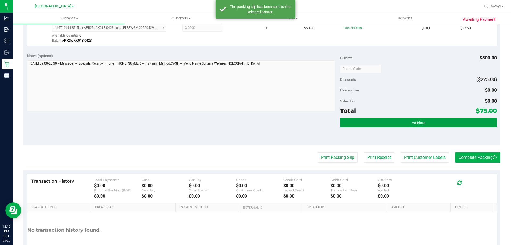
click at [427, 124] on button "Validate" at bounding box center [418, 123] width 157 height 10
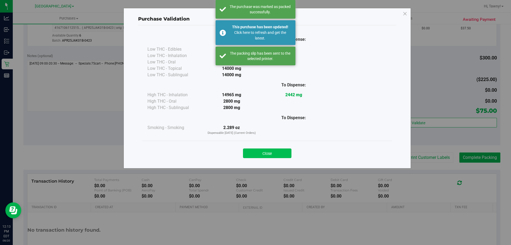
click at [275, 151] on button "Close" at bounding box center [267, 153] width 48 height 10
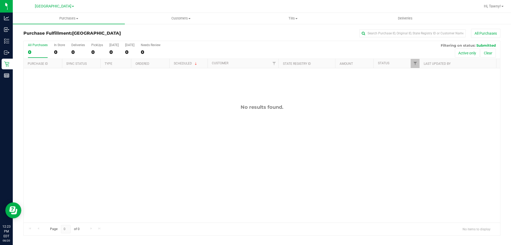
click at [206, 107] on div "No results found." at bounding box center [262, 107] width 477 height 6
drag, startPoint x: 167, startPoint y: 138, endPoint x: 195, endPoint y: 138, distance: 28.5
click at [169, 138] on div "No results found." at bounding box center [262, 163] width 477 height 190
click at [155, 103] on div "No results found." at bounding box center [262, 163] width 477 height 190
drag, startPoint x: 172, startPoint y: 159, endPoint x: 13, endPoint y: 9, distance: 218.9
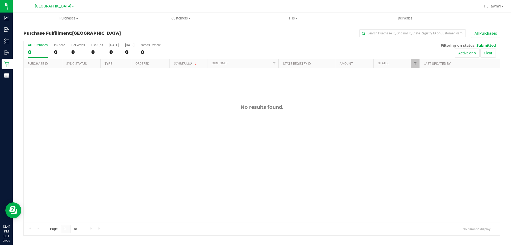
click at [172, 159] on div "No results found." at bounding box center [262, 163] width 477 height 190
click at [159, 132] on div at bounding box center [262, 138] width 477 height 194
click at [147, 92] on div "No results found." at bounding box center [262, 163] width 477 height 190
click at [189, 144] on div at bounding box center [262, 138] width 477 height 194
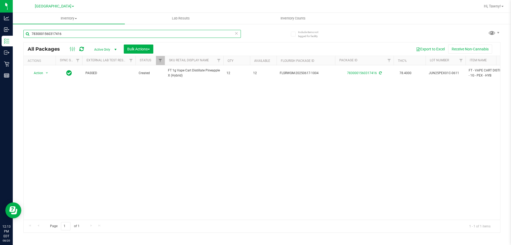
click at [104, 32] on input "7830001560317416" at bounding box center [132, 34] width 218 height 8
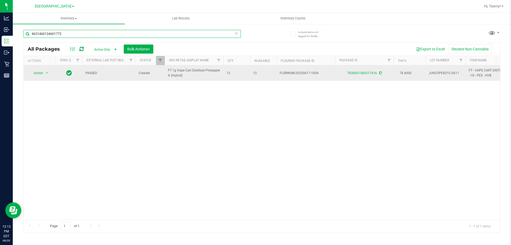
type input "4631460134601772"
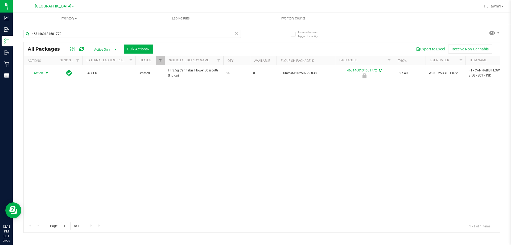
click at [42, 73] on span "Action" at bounding box center [36, 72] width 14 height 7
click at [52, 132] on li "Unlock package" at bounding box center [46, 136] width 34 height 8
click at [152, 135] on div "Action Action Adjust qty Create package Edit attributes Global inventory Locate…" at bounding box center [262, 142] width 477 height 154
click at [112, 38] on div "4631460134601772" at bounding box center [132, 36] width 218 height 12
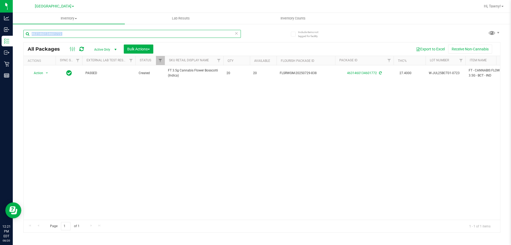
click at [112, 37] on input "4631460134601772" at bounding box center [132, 34] width 218 height 8
click at [112, 35] on input "4631460134601772" at bounding box center [132, 34] width 218 height 8
type input "plus"
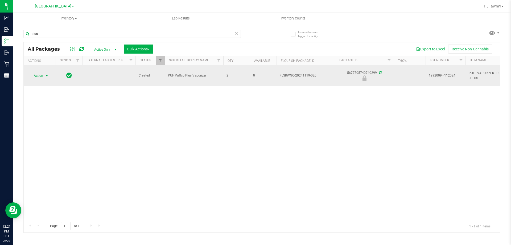
click at [42, 76] on span "Action" at bounding box center [36, 75] width 14 height 7
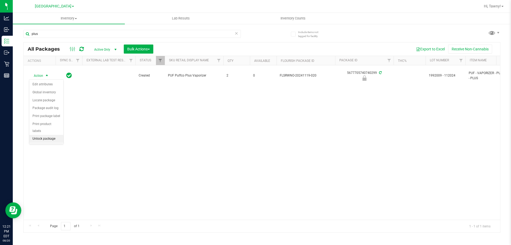
click at [47, 135] on li "Unlock package" at bounding box center [46, 139] width 34 height 8
click at [239, 145] on div "Created PUF Puffco Plus Vaporizer 2 0 FLSRWNO-20241119-020 5677705740740299 199…" at bounding box center [262, 142] width 477 height 154
click at [213, 154] on div "Action Action Adjust qty Create package Edit attributes Global inventory Locate…" at bounding box center [262, 142] width 477 height 154
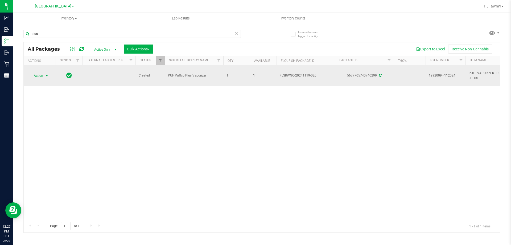
click at [47, 75] on span "select" at bounding box center [47, 76] width 4 height 4
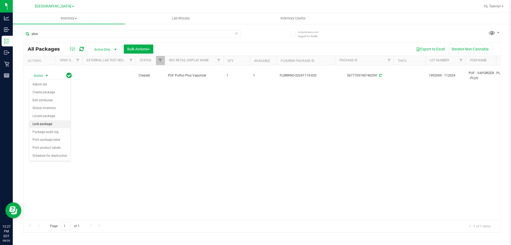
click at [51, 122] on li "Lock package" at bounding box center [49, 124] width 41 height 8
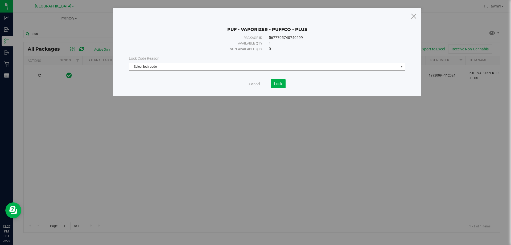
click at [206, 64] on span "Select lock code" at bounding box center [264, 66] width 270 height 7
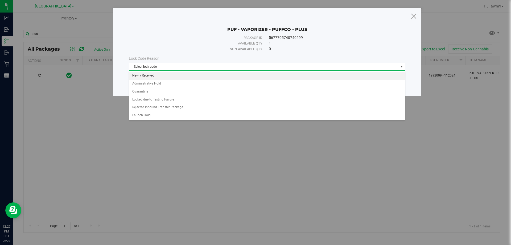
click at [162, 74] on li "Newly Received" at bounding box center [267, 76] width 276 height 8
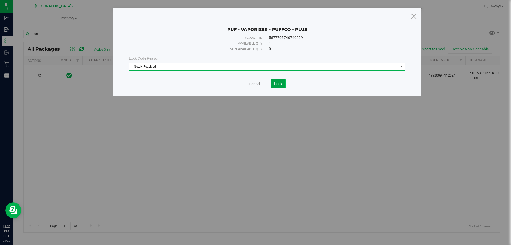
click at [283, 86] on button "Lock" at bounding box center [278, 83] width 15 height 9
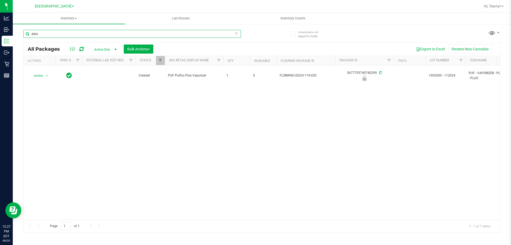
click at [69, 35] on input "plus" at bounding box center [132, 34] width 218 height 8
type input "g"
type input "spoon"
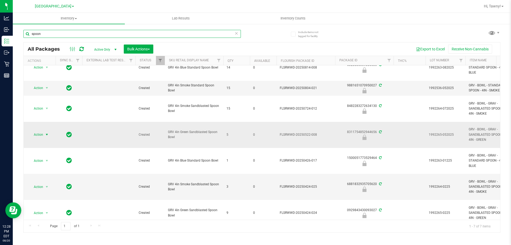
scroll to position [21, 0]
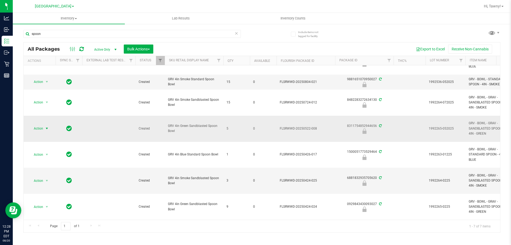
click at [47, 126] on span "select" at bounding box center [47, 128] width 4 height 4
click at [46, 184] on li "Unlock package" at bounding box center [46, 188] width 34 height 8
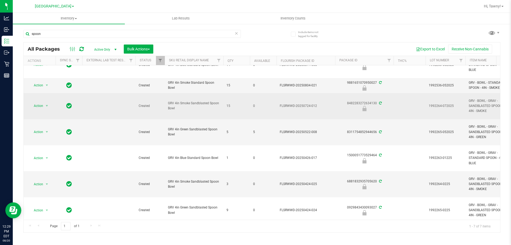
scroll to position [21, 0]
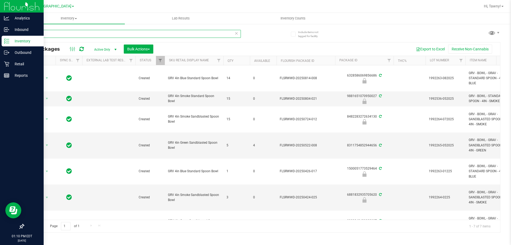
drag, startPoint x: 52, startPoint y: 34, endPoint x: 13, endPoint y: 37, distance: 39.3
click at [13, 37] on div "Analytics Inbound Inventory Outbound Retail Reports 01:10 PM EDT [DATE] 08/20 […" at bounding box center [255, 122] width 511 height 245
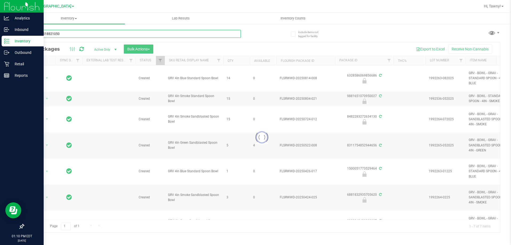
type input "0813795188210502"
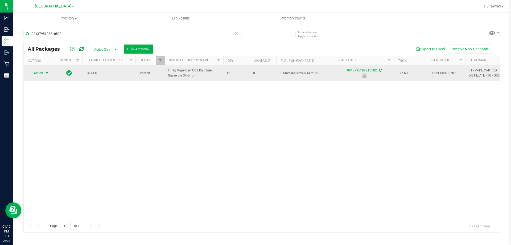
click at [43, 74] on span "Action" at bounding box center [36, 72] width 14 height 7
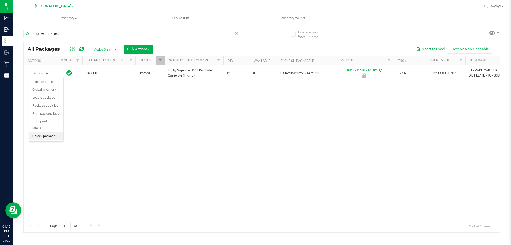
click at [48, 132] on li "Unlock package" at bounding box center [46, 136] width 34 height 8
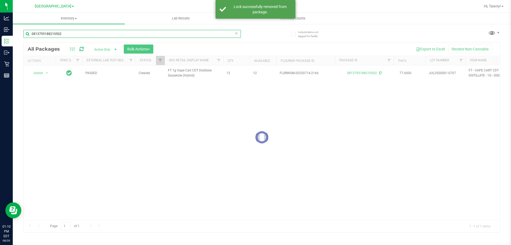
drag, startPoint x: 65, startPoint y: 34, endPoint x: 17, endPoint y: 37, distance: 47.5
click at [17, 37] on div "Include items not tagged for facility 0813795188210502 Loading... All Packages …" at bounding box center [262, 104] width 499 height 162
type input "8986543491012608"
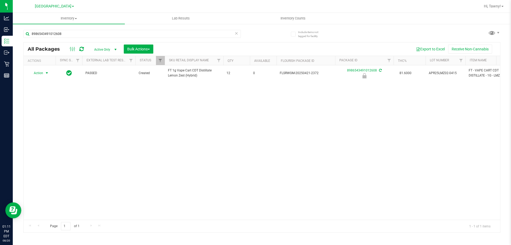
click at [39, 74] on span "Action" at bounding box center [36, 72] width 14 height 7
click at [46, 134] on li "Unlock package" at bounding box center [46, 138] width 34 height 8
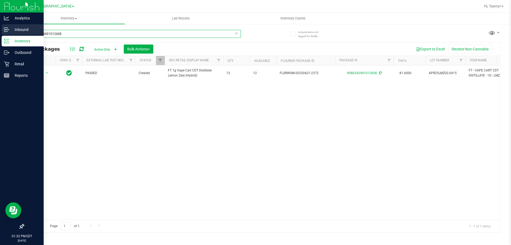
drag, startPoint x: 73, startPoint y: 31, endPoint x: 0, endPoint y: 28, distance: 73.3
click at [0, 28] on div "Analytics Inbound Inventory Outbound Retail Reports 01:32 PM EDT 08/20/2025 08/…" at bounding box center [255, 122] width 511 height 245
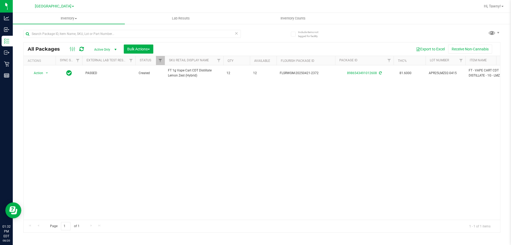
click at [427, 181] on div "Action Action Adjust qty Create package Edit attributes Global inventory Locate…" at bounding box center [262, 142] width 477 height 154
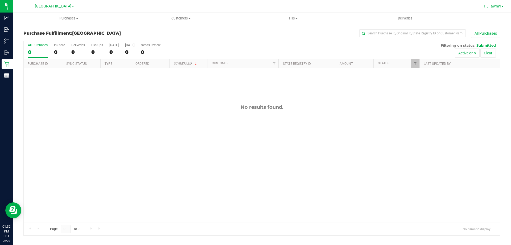
click at [493, 6] on span "Hi, Tawny!" at bounding box center [492, 6] width 17 height 4
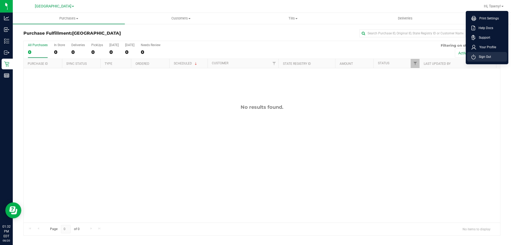
click at [492, 54] on li "Sign Out" at bounding box center [488, 57] width 40 height 10
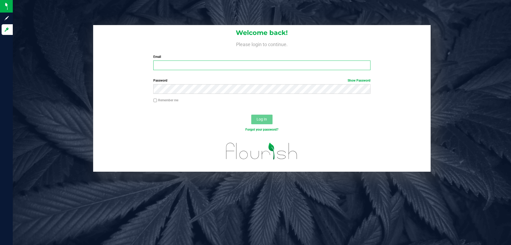
click at [183, 64] on input "Email" at bounding box center [261, 65] width 217 height 10
type input "[EMAIL_ADDRESS][DOMAIN_NAME]"
click at [251, 115] on button "Log In" at bounding box center [261, 120] width 21 height 10
